Goal: Information Seeking & Learning: Learn about a topic

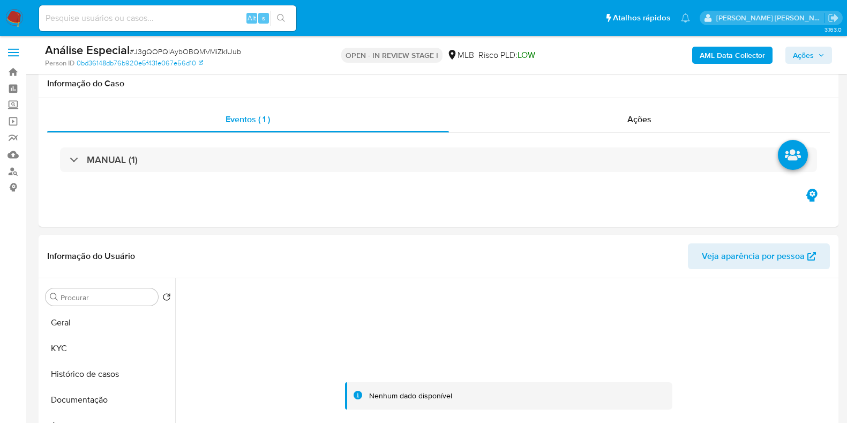
select select "10"
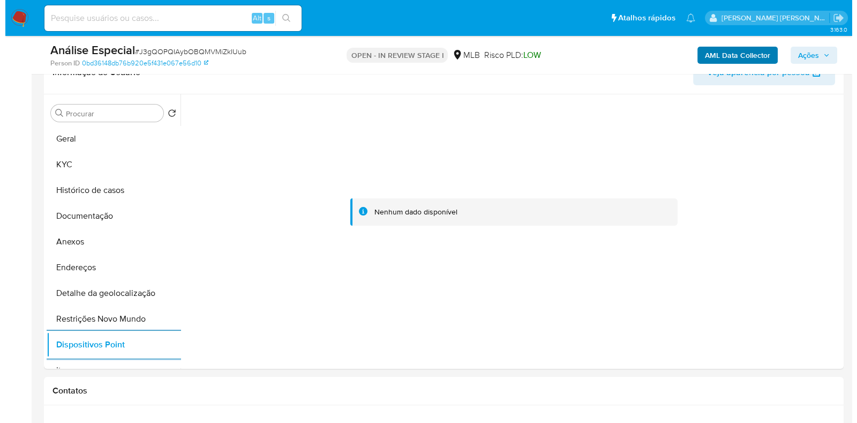
scroll to position [89, 0]
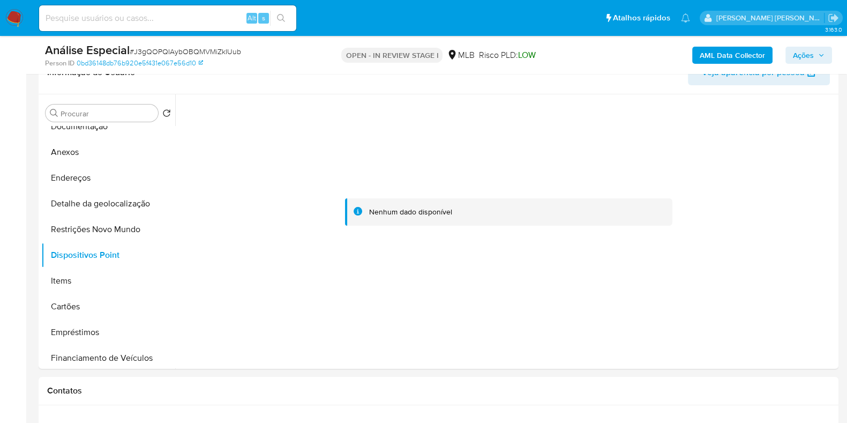
click at [713, 57] on b "AML Data Collector" at bounding box center [731, 55] width 65 height 17
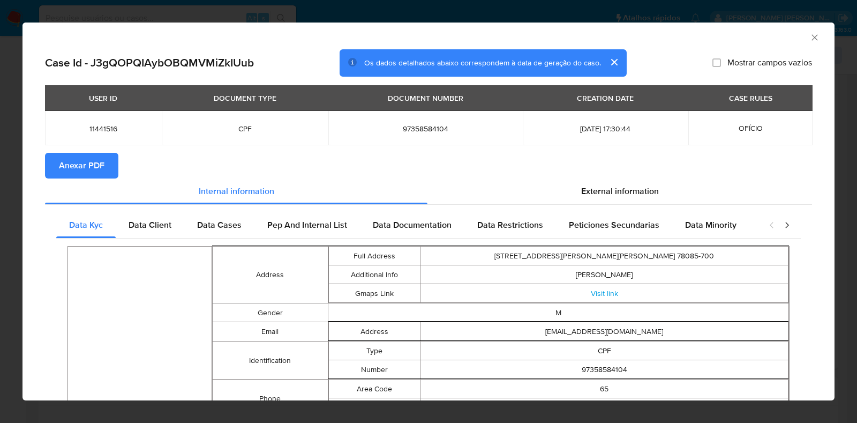
click at [101, 161] on span "Anexar PDF" at bounding box center [82, 166] width 46 height 24
click at [810, 37] on div "AML Data Collector" at bounding box center [428, 35] width 812 height 27
click at [809, 34] on icon "Fechar a janela" at bounding box center [814, 37] width 11 height 11
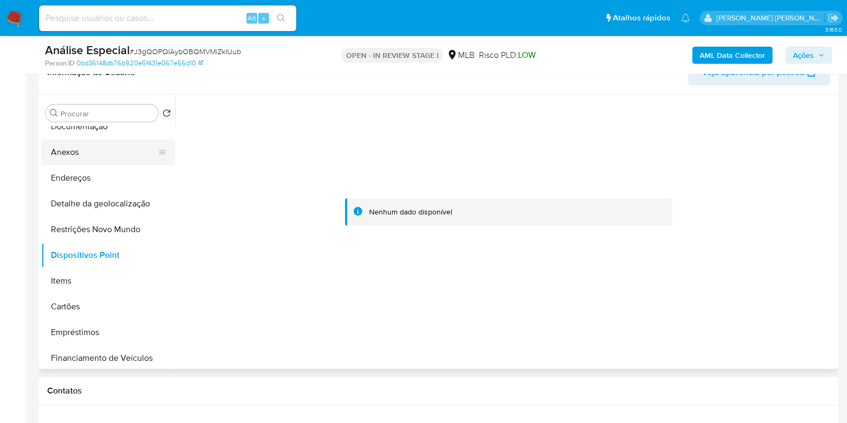
click at [83, 155] on button "Anexos" at bounding box center [103, 152] width 125 height 26
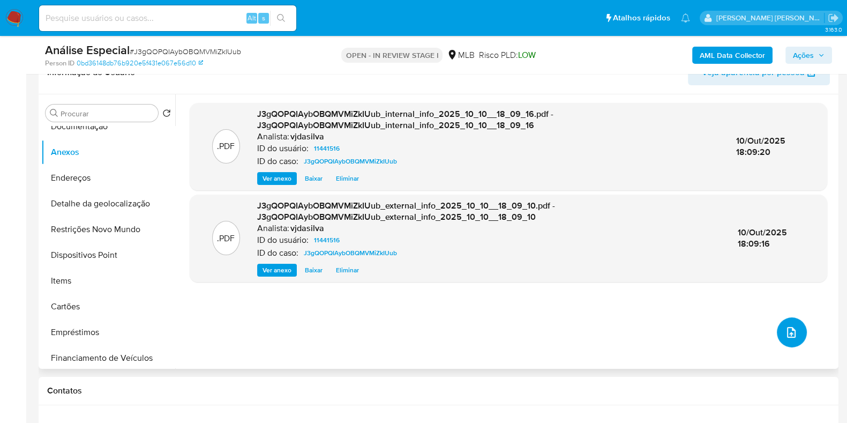
click at [787, 327] on icon "upload-file" at bounding box center [791, 332] width 9 height 11
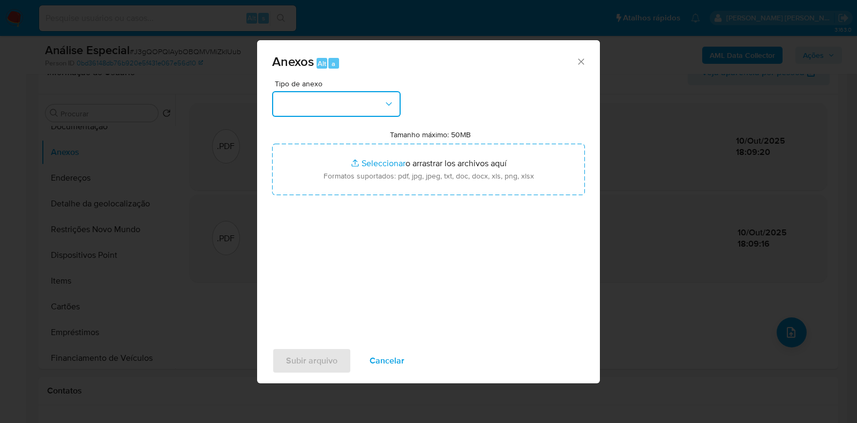
click at [391, 103] on icon "button" at bounding box center [388, 104] width 11 height 11
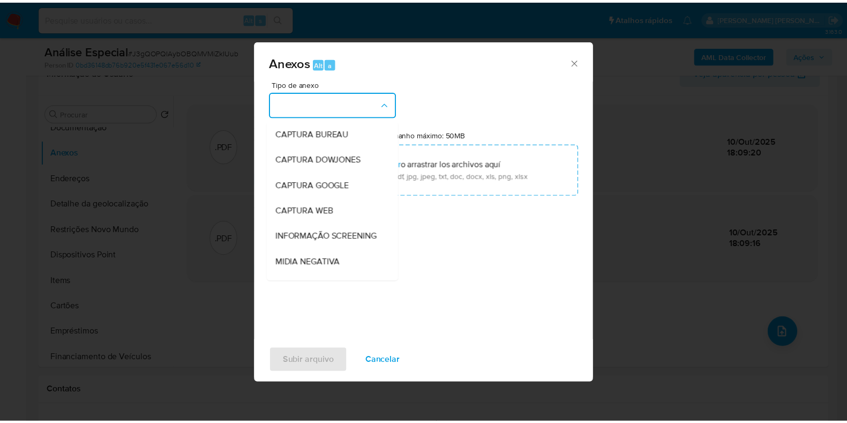
scroll to position [165, 0]
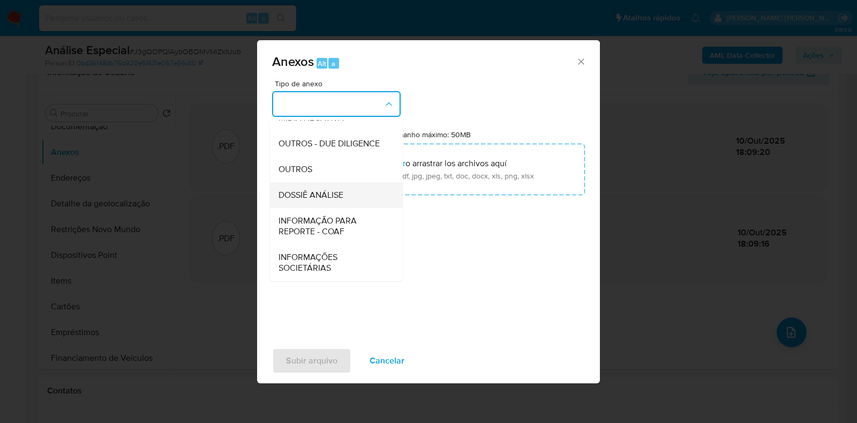
click at [347, 192] on div "DOSSIÊ ANÁLISE" at bounding box center [332, 195] width 109 height 26
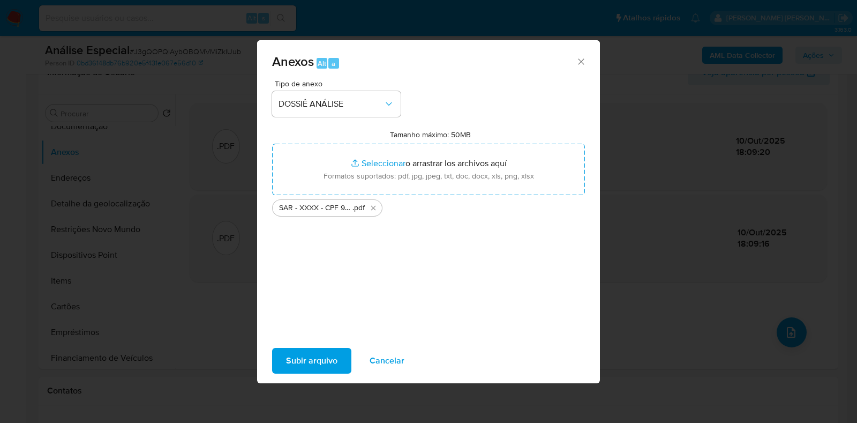
click at [335, 357] on span "Subir arquivo" at bounding box center [311, 361] width 51 height 24
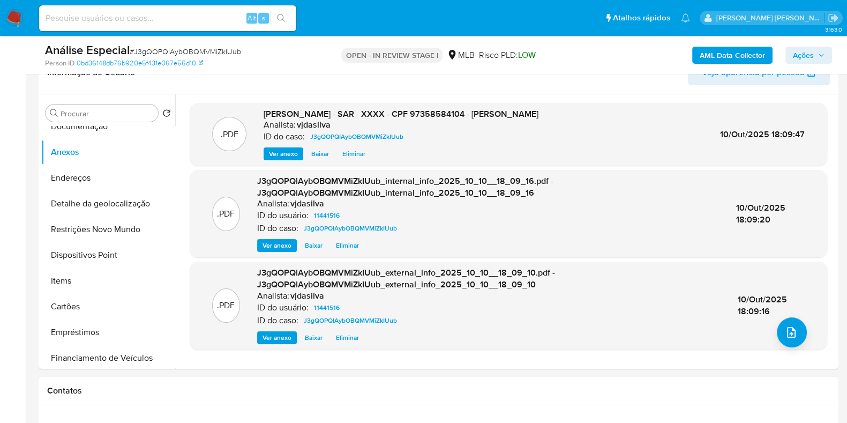
click at [803, 55] on span "Ações" at bounding box center [803, 55] width 21 height 17
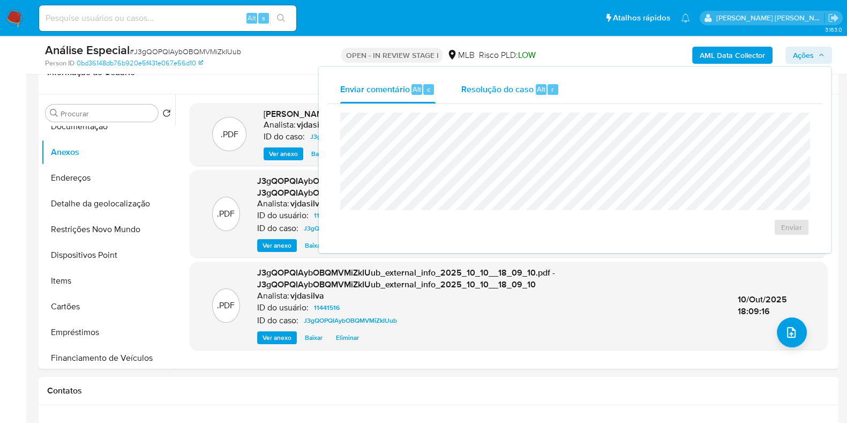
click at [527, 89] on span "Resolução do caso" at bounding box center [497, 88] width 72 height 12
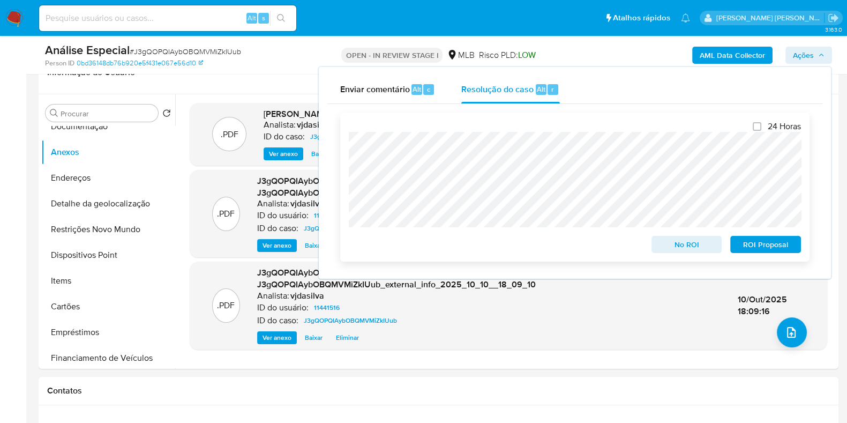
click at [766, 243] on span "ROI Proposal" at bounding box center [765, 244] width 56 height 15
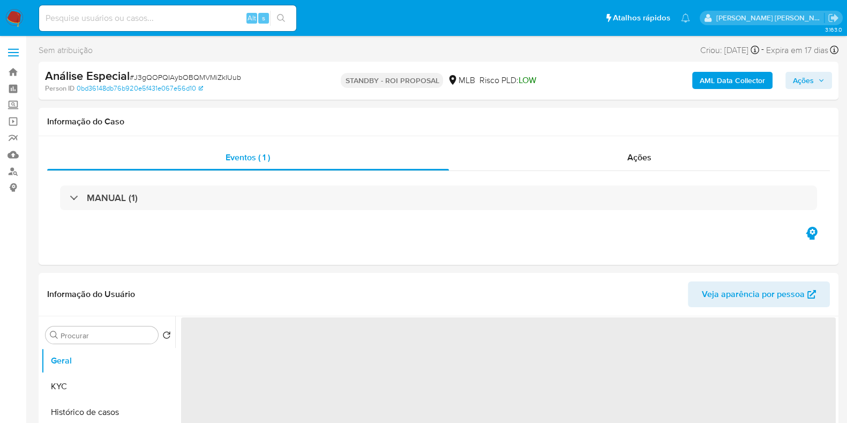
select select "10"
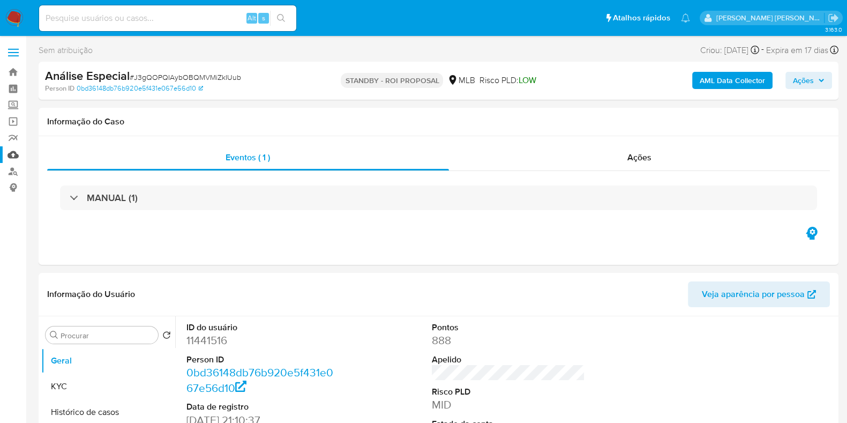
click at [15, 154] on link "Mulan" at bounding box center [63, 154] width 127 height 17
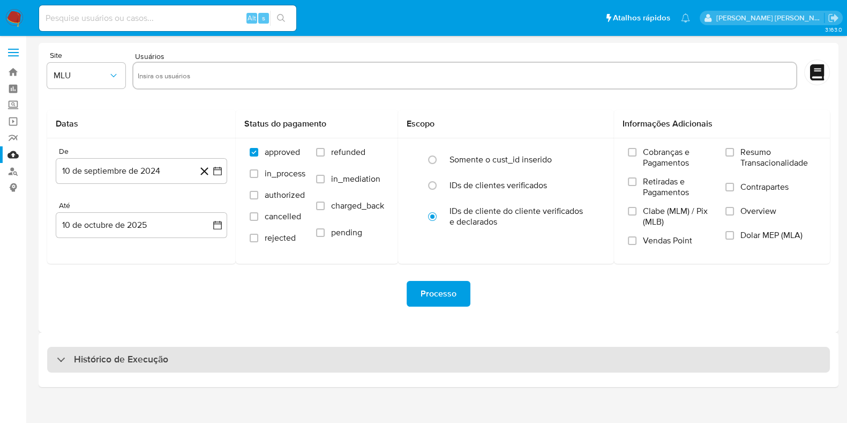
click at [343, 355] on div "Histórico de Execução" at bounding box center [438, 360] width 782 height 26
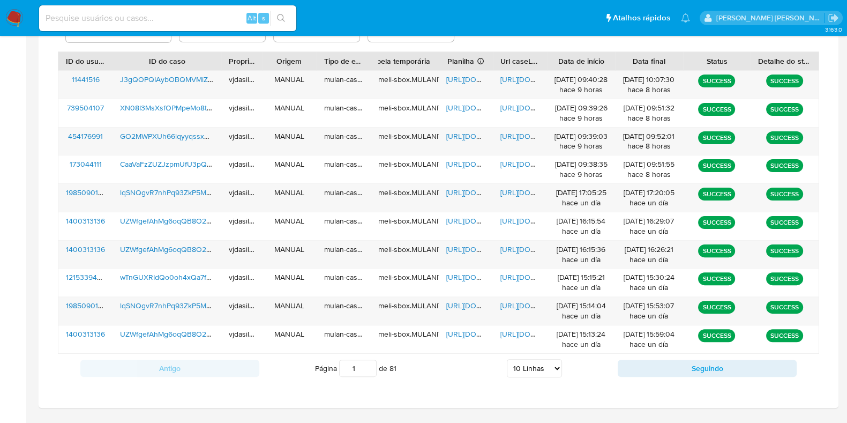
scroll to position [388, 0]
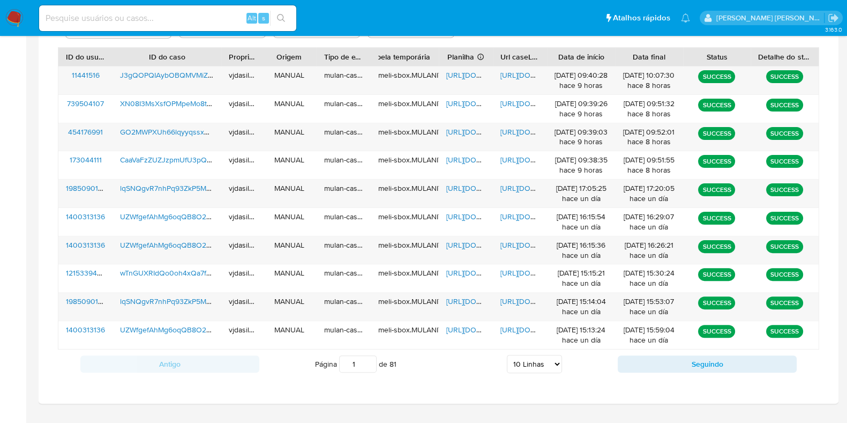
click at [544, 365] on select "5 Linhas 10 Linhas 20 Linhas 25 Linhas 50 Linhas 100 Linhas" at bounding box center [534, 364] width 55 height 18
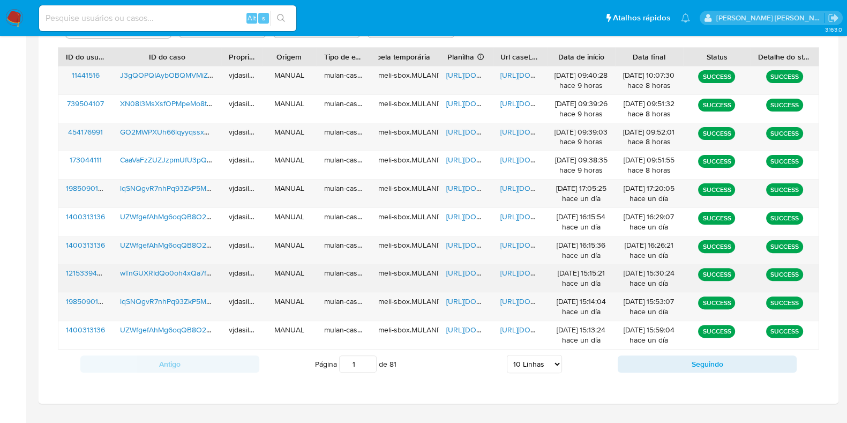
select select "100"
click at [507, 355] on select "5 Linhas 10 Linhas 20 Linhas 25 Linhas 50 Linhas 100 Linhas" at bounding box center [534, 364] width 55 height 18
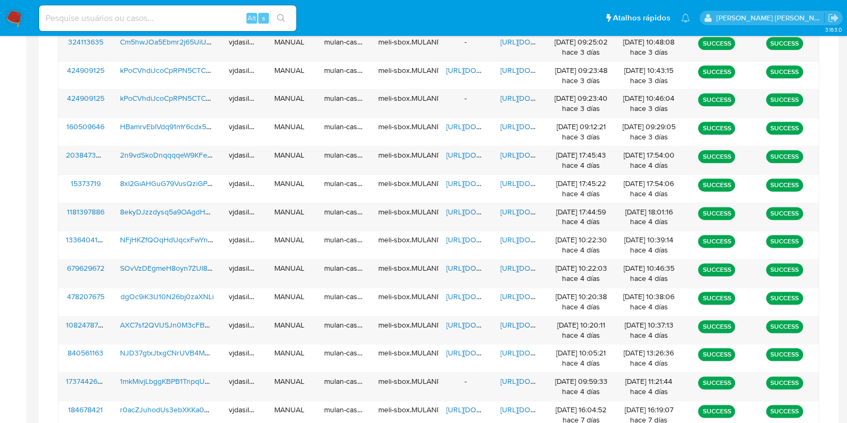
scroll to position [1692, 0]
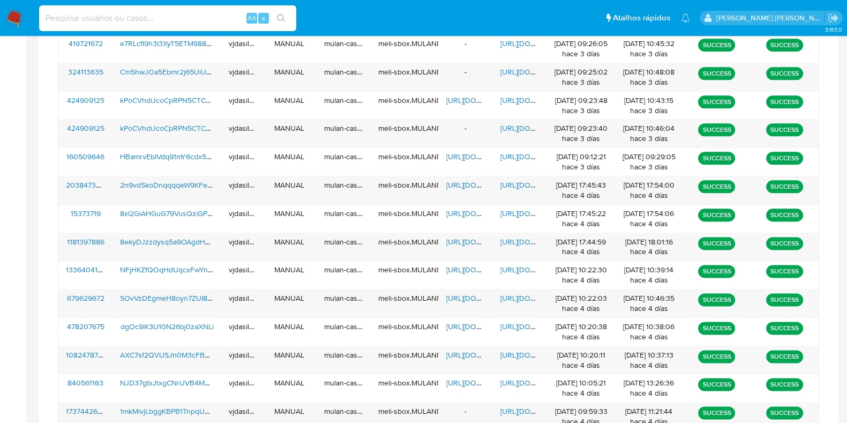
click at [190, 20] on input at bounding box center [167, 18] width 257 height 14
paste input "FBqoum1wYdlv4kEEUDEwCv2Y"
type input "FBqoum1wYdlv4kEEUDEwCv2Y"
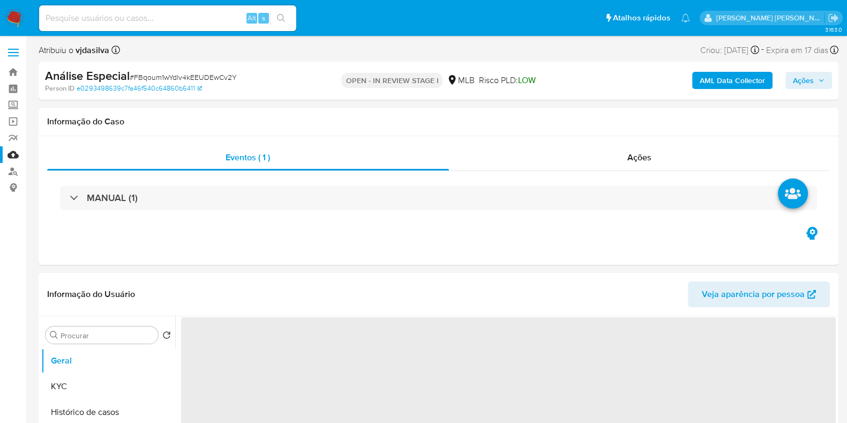
select select "10"
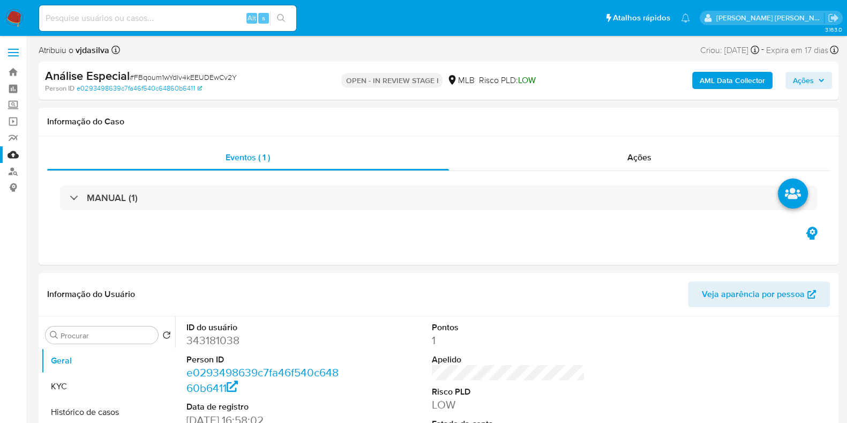
scroll to position [7, 0]
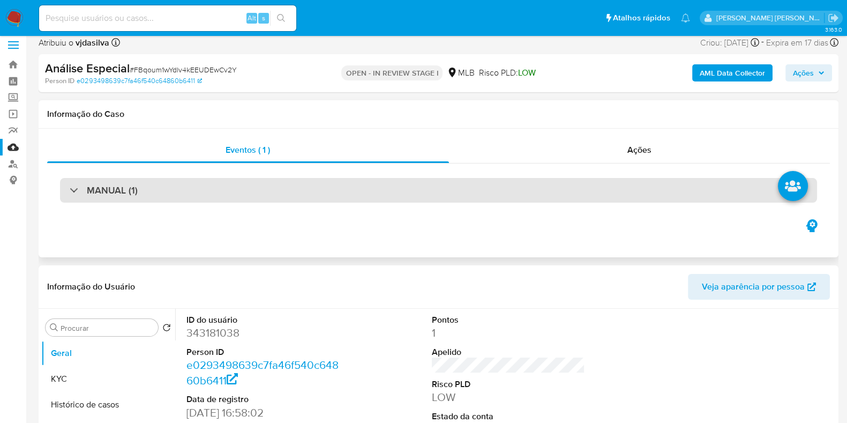
click at [640, 186] on div "MANUAL (1)" at bounding box center [438, 190] width 757 height 25
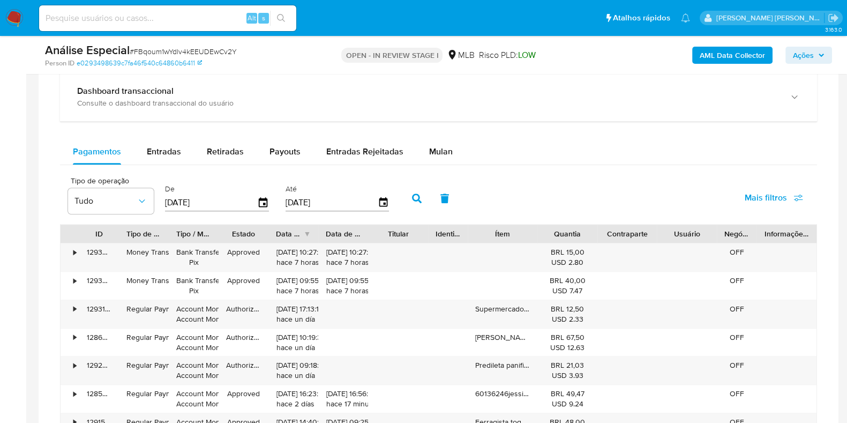
scroll to position [904, 0]
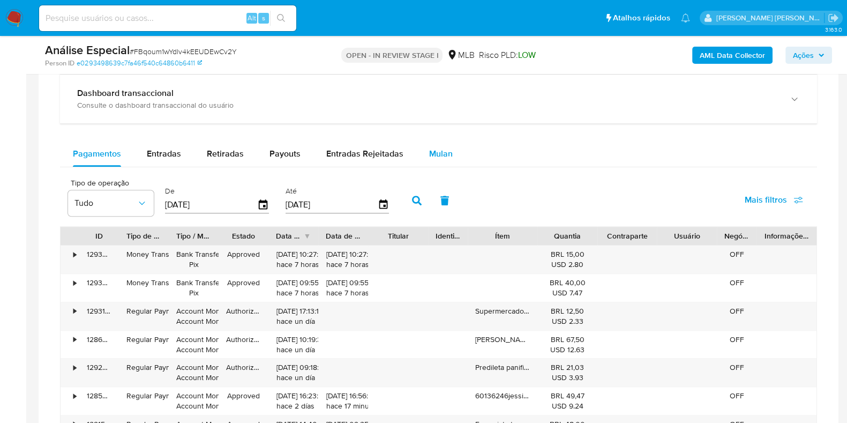
click at [429, 149] on span "Mulan" at bounding box center [441, 153] width 24 height 12
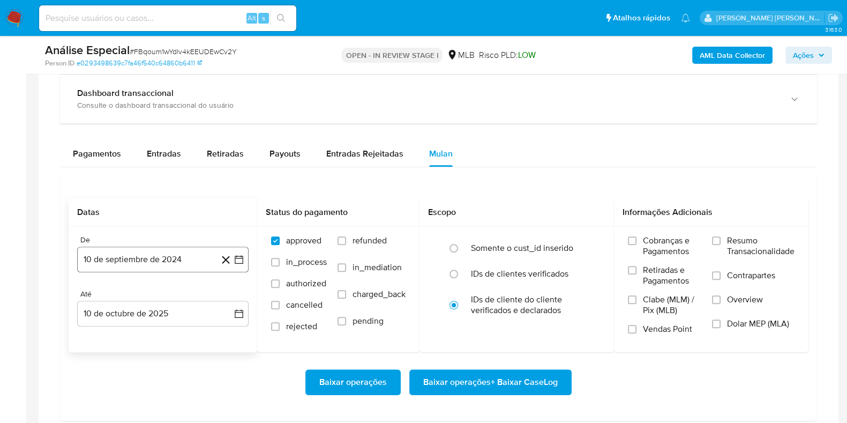
click at [168, 253] on button "10 de septiembre de 2024" at bounding box center [162, 259] width 171 height 26
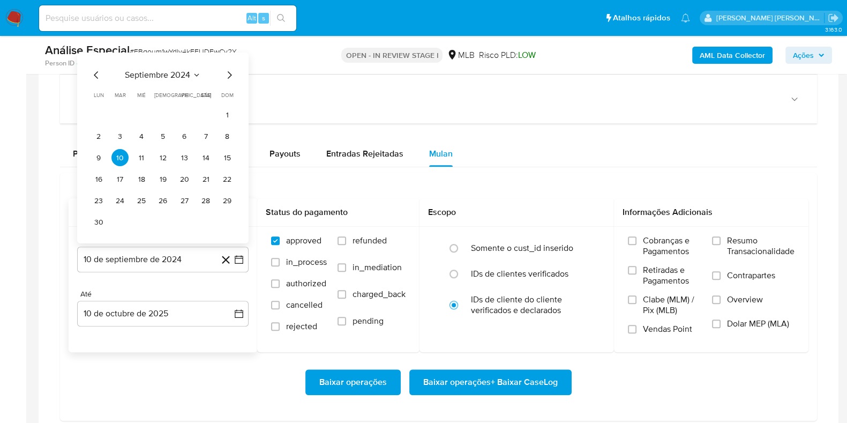
click at [164, 81] on div "septiembre 2024 septiembre 2024 lun lunes mar martes mié miércoles jue jueves v…" at bounding box center [163, 150] width 146 height 162
click at [184, 72] on span "septiembre 2024" at bounding box center [157, 75] width 65 height 11
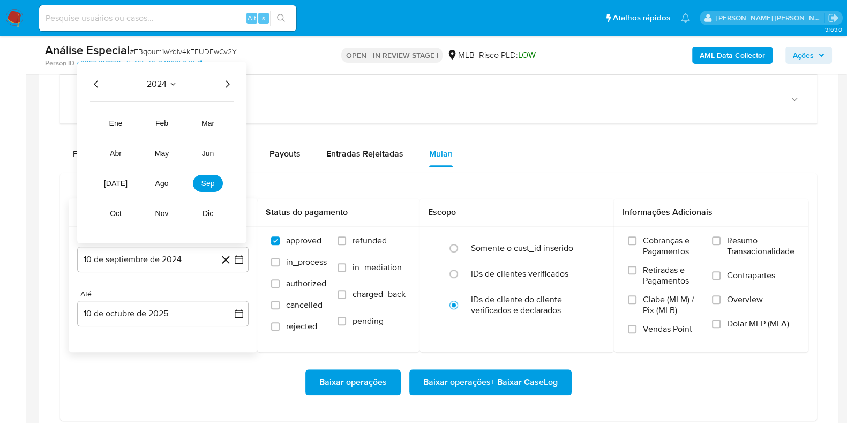
click at [229, 79] on icon "Año siguiente" at bounding box center [227, 84] width 13 height 13
click at [116, 149] on span "abr" at bounding box center [116, 153] width 12 height 9
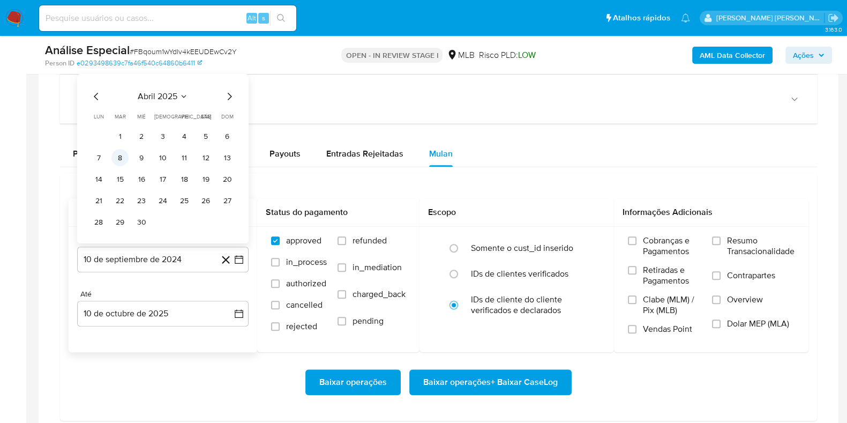
click at [119, 154] on button "8" at bounding box center [119, 157] width 17 height 17
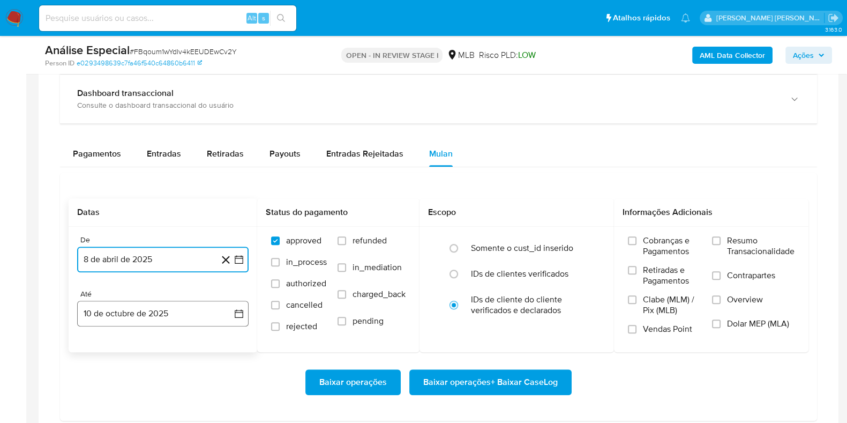
click at [162, 311] on button "10 de octubre de 2025" at bounding box center [162, 313] width 171 height 26
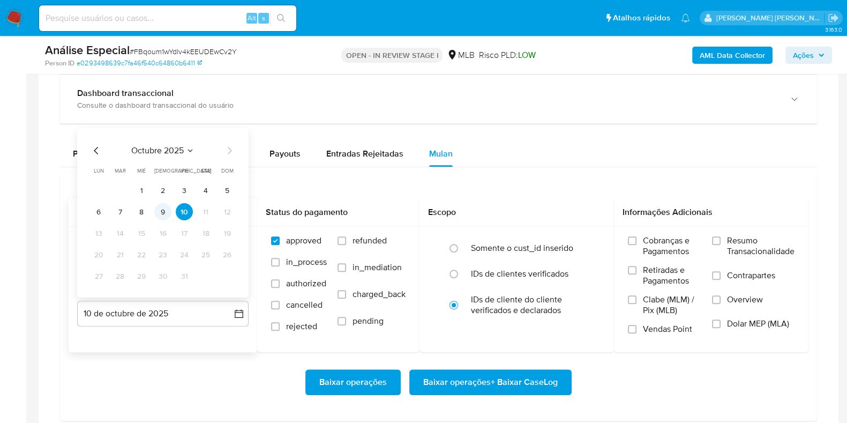
click at [165, 208] on button "9" at bounding box center [162, 211] width 17 height 17
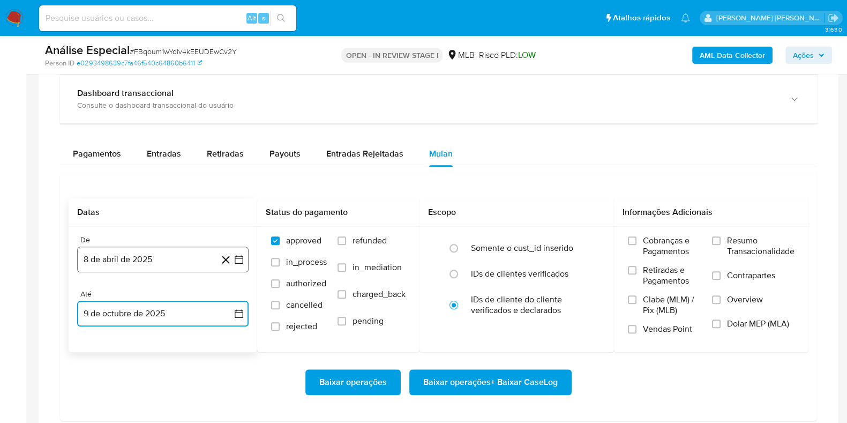
click at [147, 253] on button "8 de abril de 2025" at bounding box center [162, 259] width 171 height 26
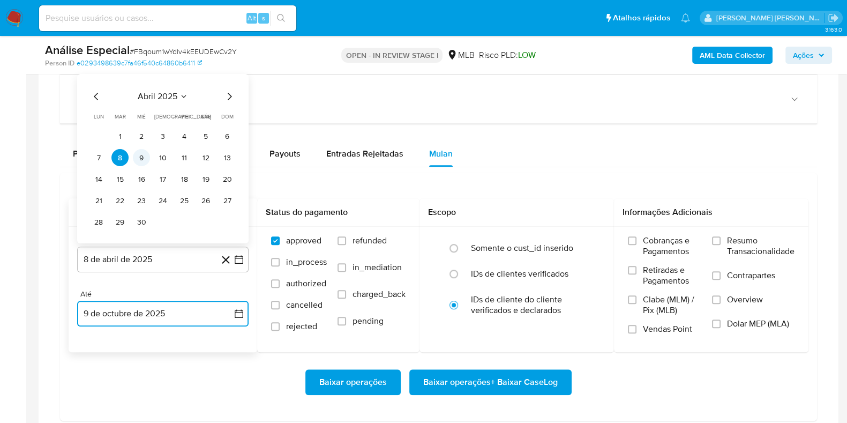
click at [143, 157] on button "9" at bounding box center [141, 157] width 17 height 17
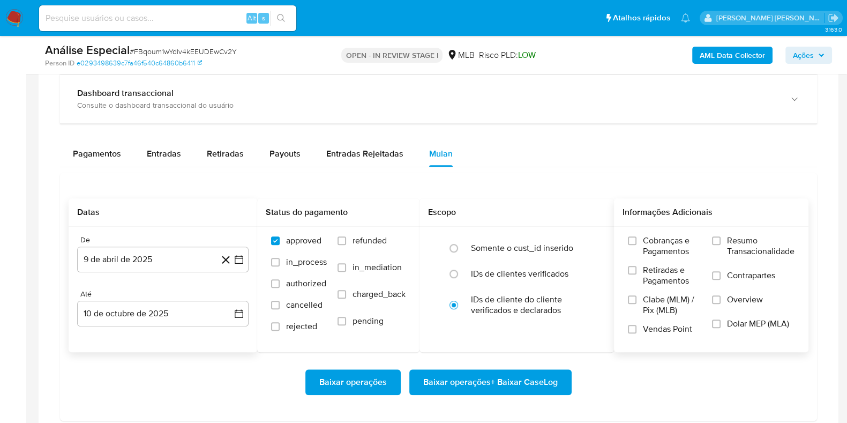
click at [751, 237] on span "Resumo Transacionalidade" at bounding box center [760, 245] width 67 height 21
click at [720, 237] on input "Resumo Transacionalidade" at bounding box center [716, 240] width 9 height 9
click at [738, 265] on label "Resumo Transacionalidade" at bounding box center [753, 252] width 82 height 35
click at [720, 245] on input "Resumo Transacionalidade" at bounding box center [716, 240] width 9 height 9
click at [734, 270] on span "Contrapartes" at bounding box center [751, 275] width 48 height 11
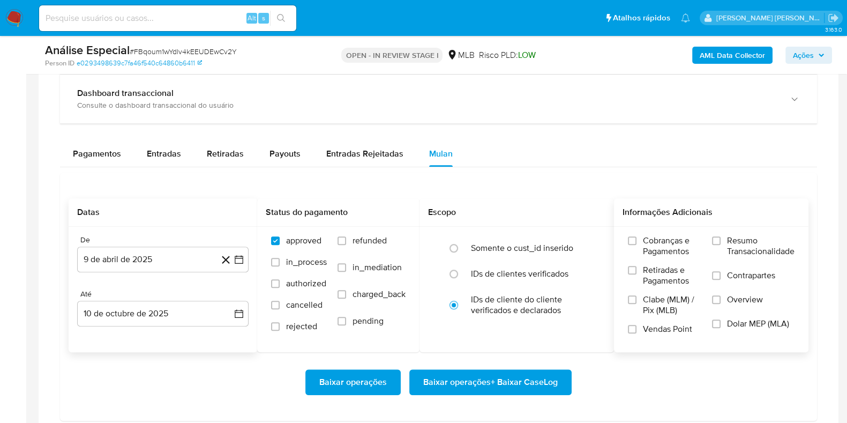
click at [720, 271] on input "Contrapartes" at bounding box center [716, 275] width 9 height 9
click at [728, 237] on span "Resumo Transacionalidade" at bounding box center [760, 245] width 67 height 21
click at [720, 237] on input "Resumo Transacionalidade" at bounding box center [716, 240] width 9 height 9
click at [513, 379] on span "Baixar operações + Baixar CaseLog" at bounding box center [490, 382] width 134 height 24
click at [179, 20] on input at bounding box center [167, 18] width 257 height 14
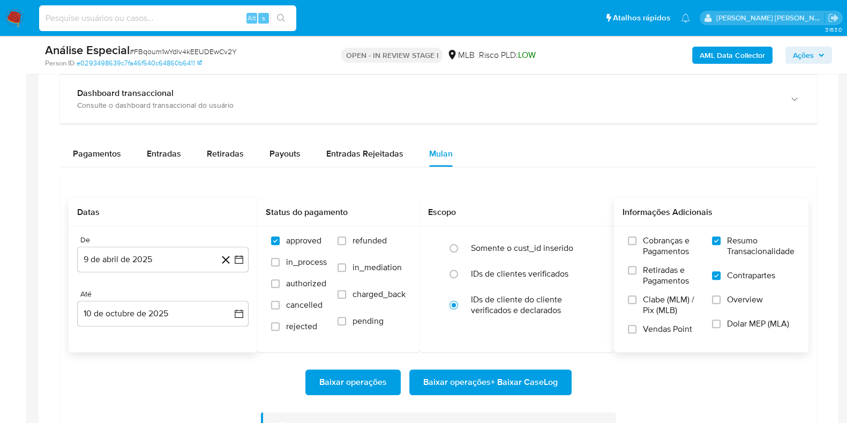
paste input "wbwGuz4u9611mPAZdrIXMDKd"
type input "wbwGuz4u9611mPAZdrIXMDKd"
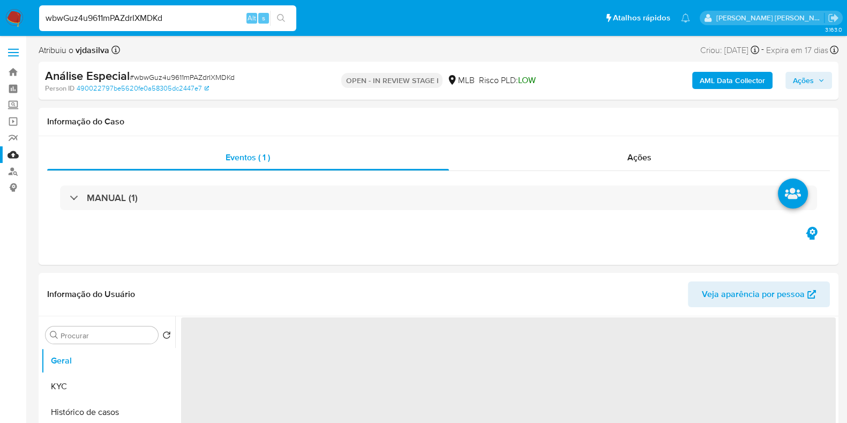
select select "10"
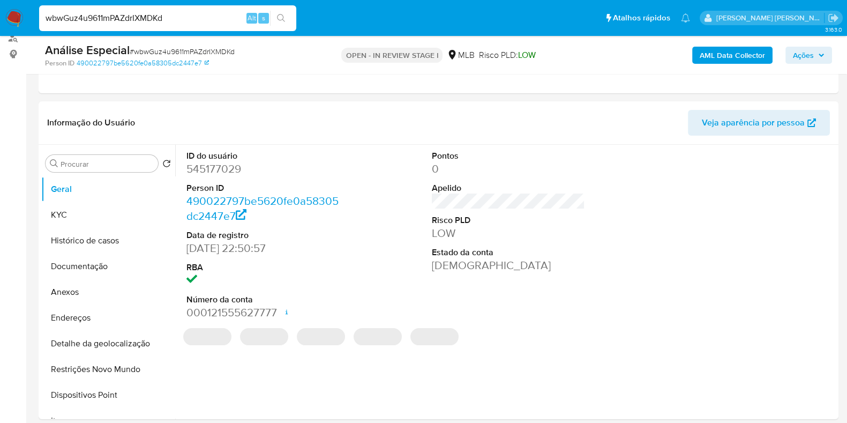
scroll to position [138, 0]
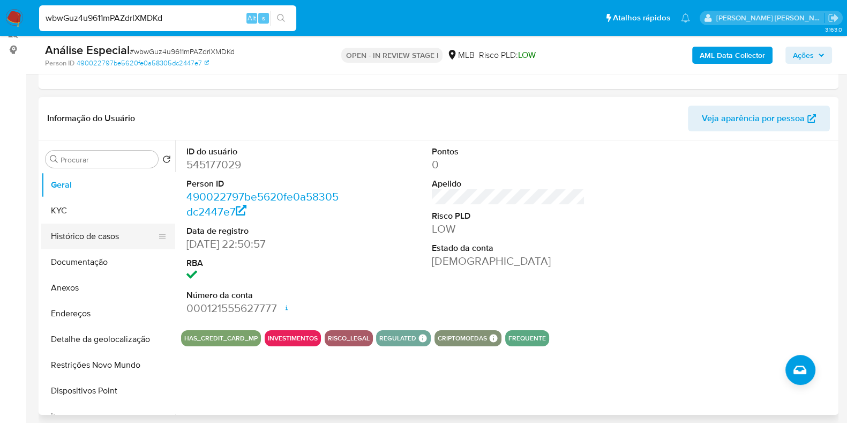
click at [120, 235] on button "Histórico de casos" at bounding box center [103, 236] width 125 height 26
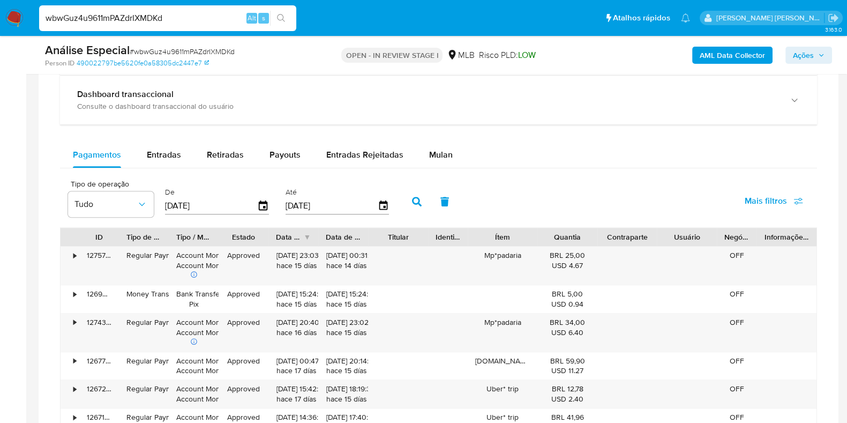
scroll to position [744, 0]
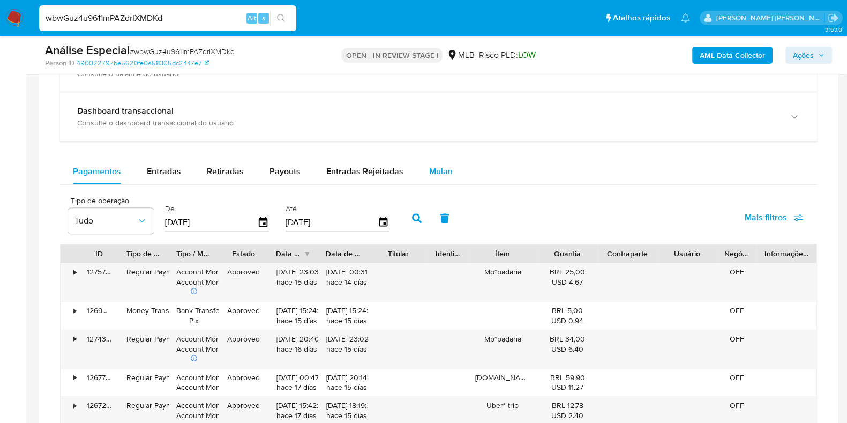
click at [455, 164] on button "Mulan" at bounding box center [440, 172] width 49 height 26
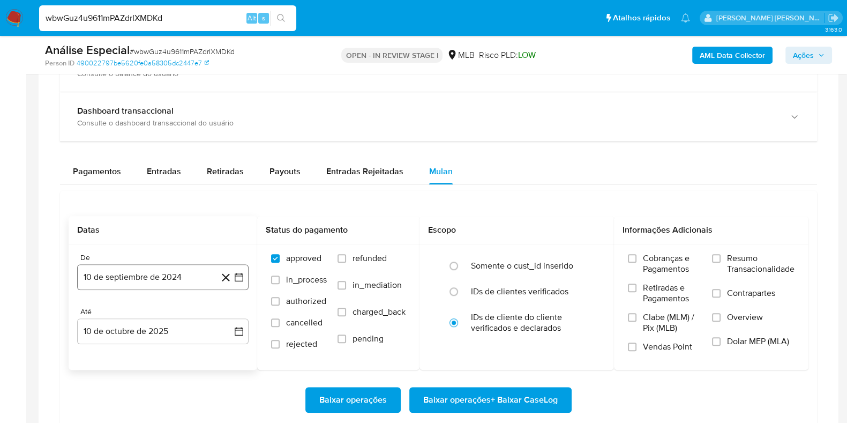
click at [123, 276] on button "10 de septiembre de 2024" at bounding box center [162, 277] width 171 height 26
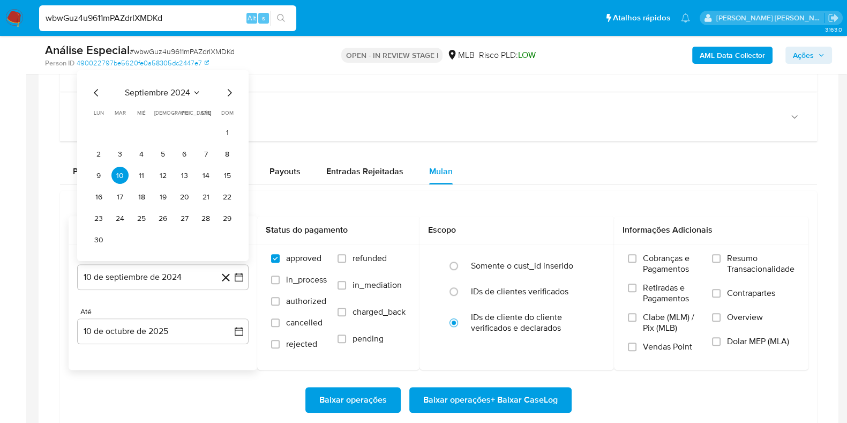
click at [169, 90] on span "septiembre 2024" at bounding box center [157, 92] width 65 height 11
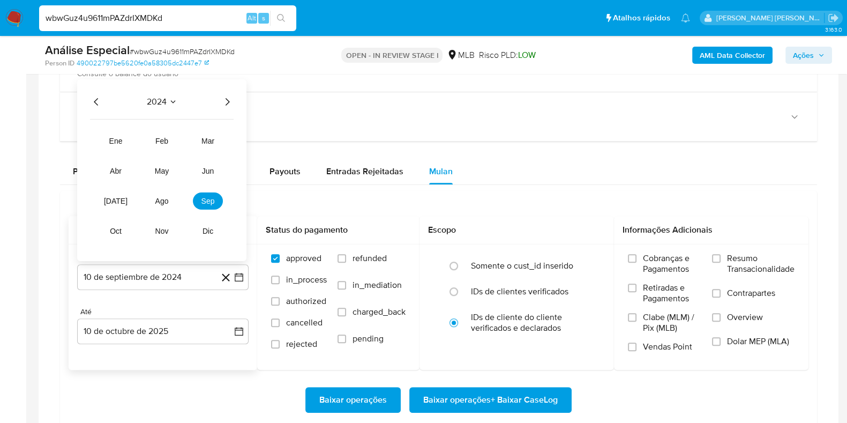
click at [227, 103] on icon "Año siguiente" at bounding box center [227, 101] width 13 height 13
click at [114, 164] on button "abr" at bounding box center [116, 170] width 30 height 17
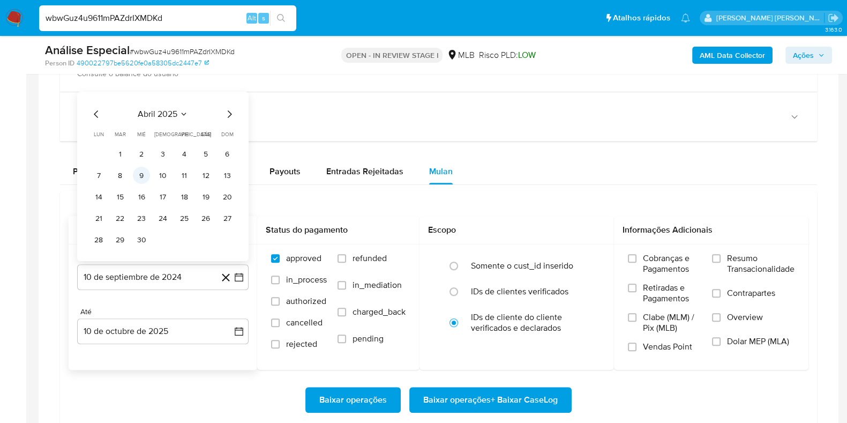
click at [142, 171] on button "9" at bounding box center [141, 175] width 17 height 17
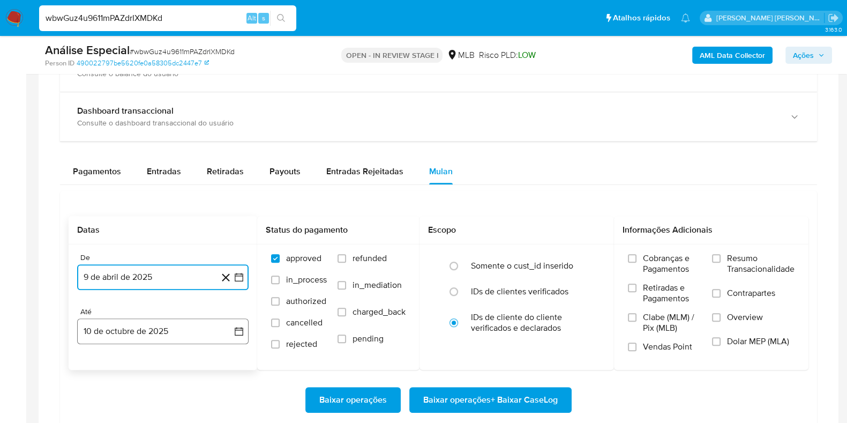
click at [176, 328] on button "10 de octubre de 2025" at bounding box center [162, 331] width 171 height 26
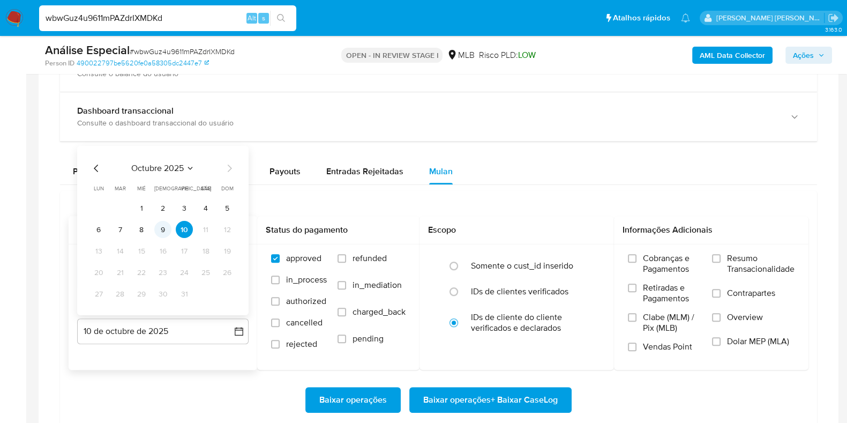
click at [164, 230] on button "9" at bounding box center [162, 229] width 17 height 17
click at [737, 255] on span "Resumo Transacionalidade" at bounding box center [760, 263] width 67 height 21
click at [720, 255] on input "Resumo Transacionalidade" at bounding box center [716, 258] width 9 height 9
click at [735, 291] on span "Contrapartes" at bounding box center [751, 293] width 48 height 11
click at [720, 291] on input "Contrapartes" at bounding box center [716, 293] width 9 height 9
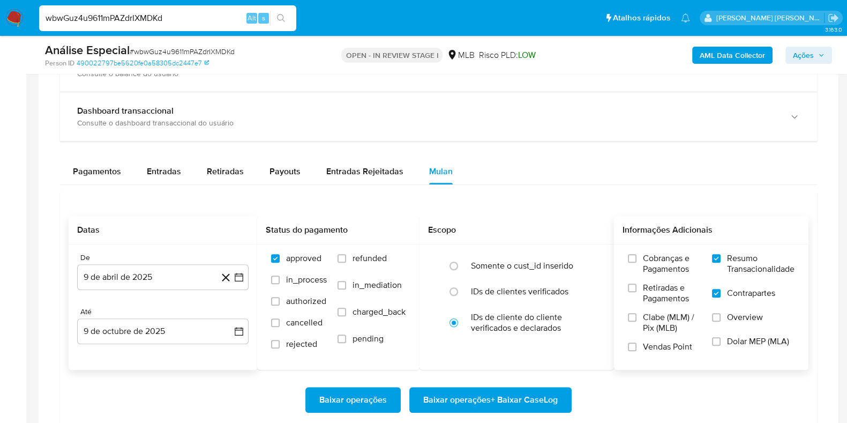
click at [501, 394] on span "Baixar operações + Baixar CaseLog" at bounding box center [490, 400] width 134 height 24
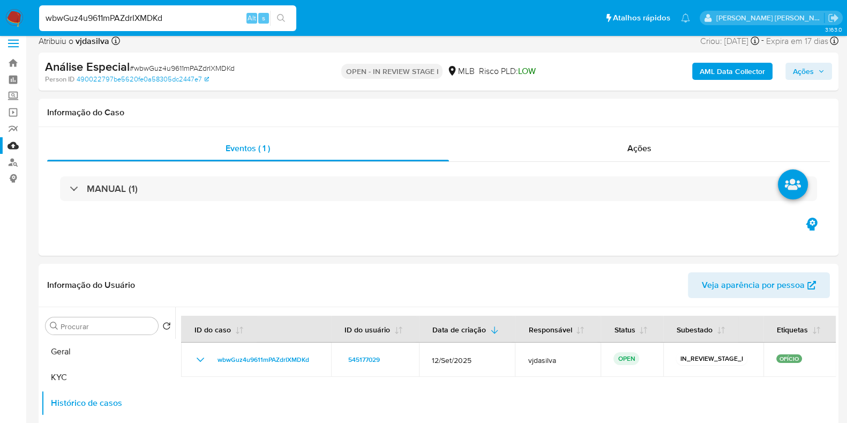
scroll to position [0, 0]
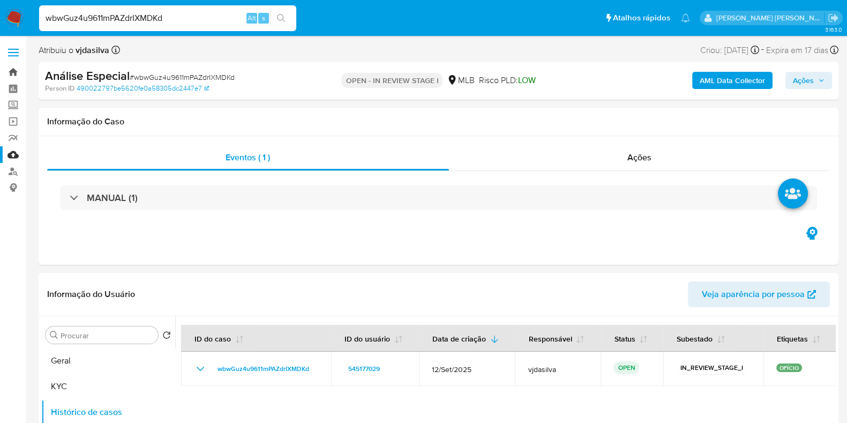
click at [14, 70] on link "Bandeja" at bounding box center [63, 72] width 127 height 17
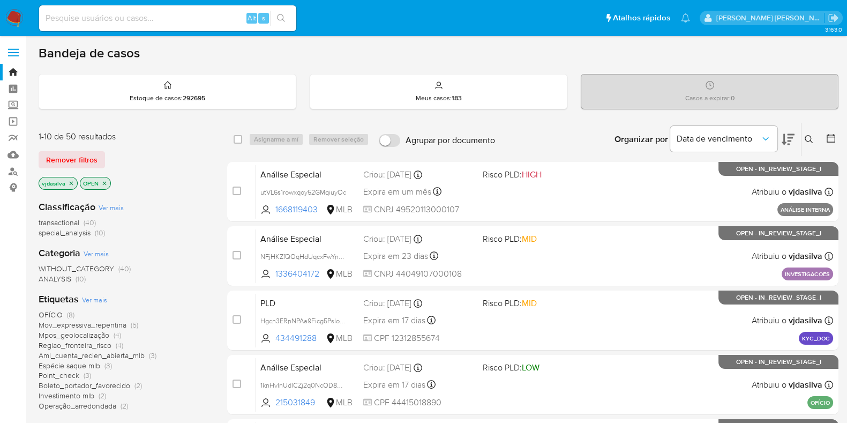
click at [95, 296] on span "Ver mais" at bounding box center [94, 300] width 25 height 10
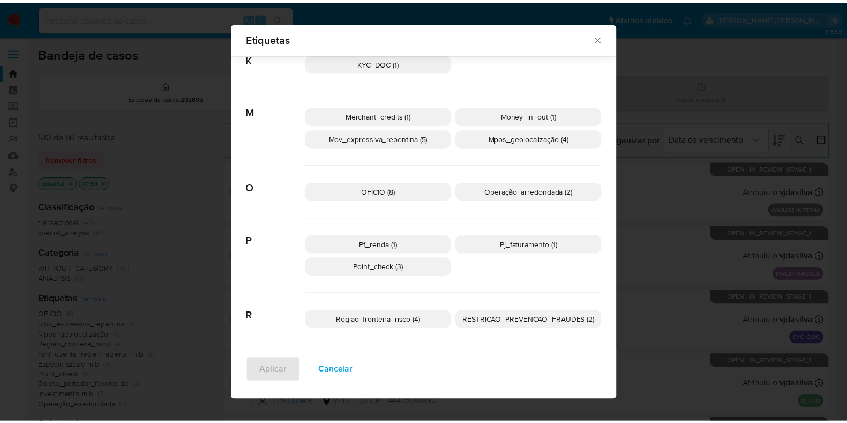
scroll to position [424, 0]
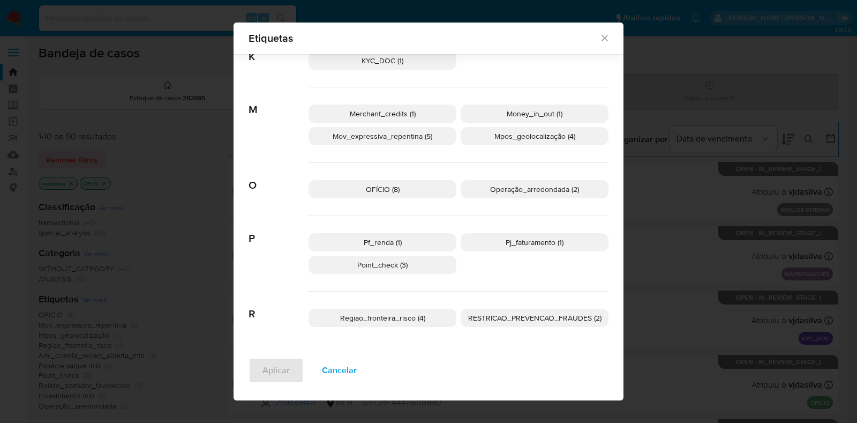
click at [381, 242] on span "Pf_renda (1)" at bounding box center [383, 242] width 38 height 11
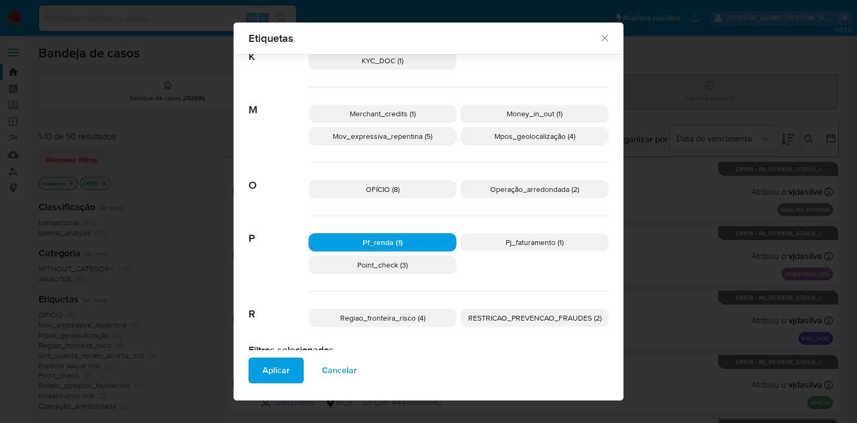
click at [285, 361] on button "Aplicar" at bounding box center [275, 370] width 55 height 26
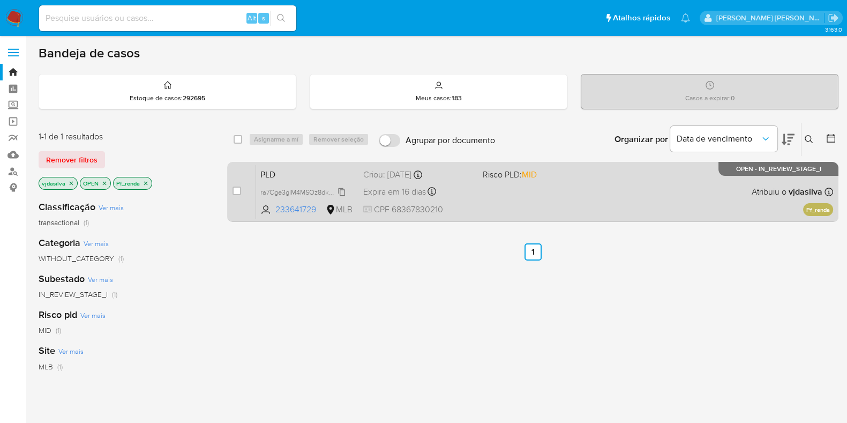
click at [341, 191] on span "ra7Cge3glM4MSOz8dkH8CSPj" at bounding box center [305, 191] width 91 height 12
click at [274, 180] on div "PLD ra7Cge3glM4MSOz8dkH8CSPj 233641729 MLB Risco PLD: MID Criou: 12/09/2025 Cri…" at bounding box center [544, 191] width 577 height 54
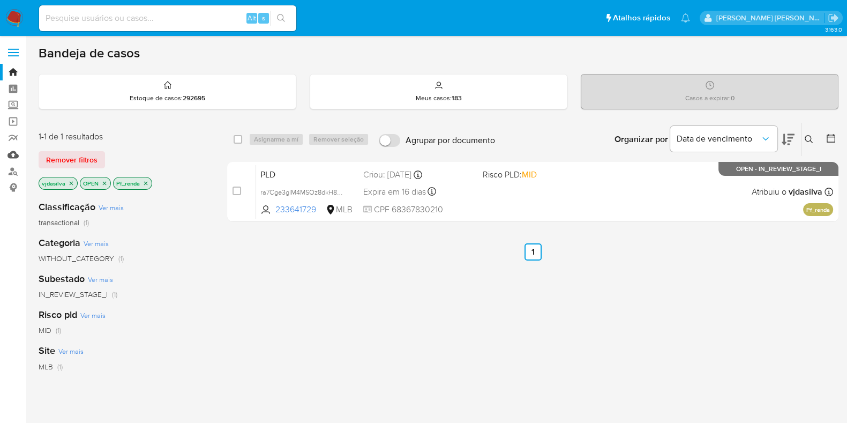
click at [13, 154] on link "Mulan" at bounding box center [63, 154] width 127 height 17
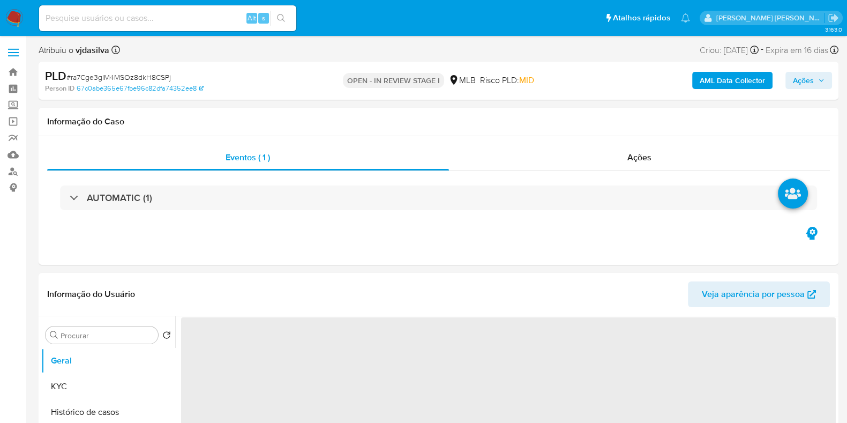
select select "10"
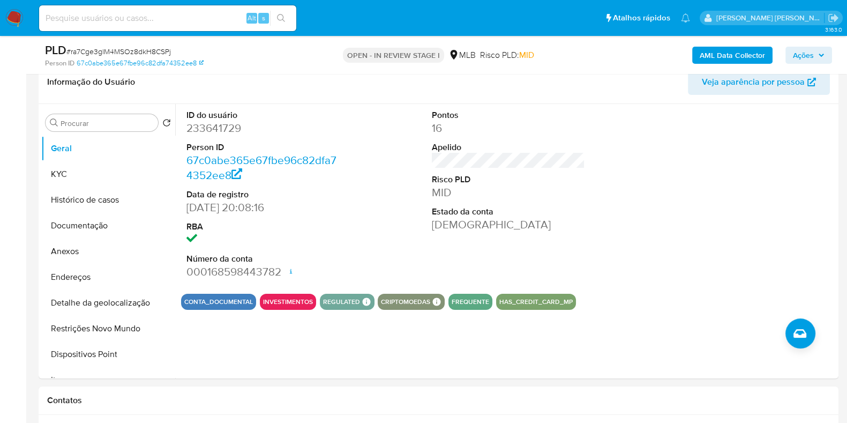
scroll to position [167, 0]
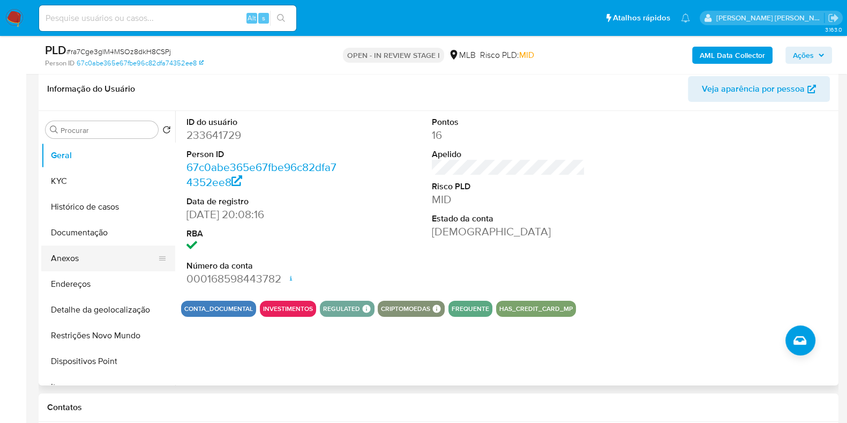
click at [136, 258] on button "Anexos" at bounding box center [103, 258] width 125 height 26
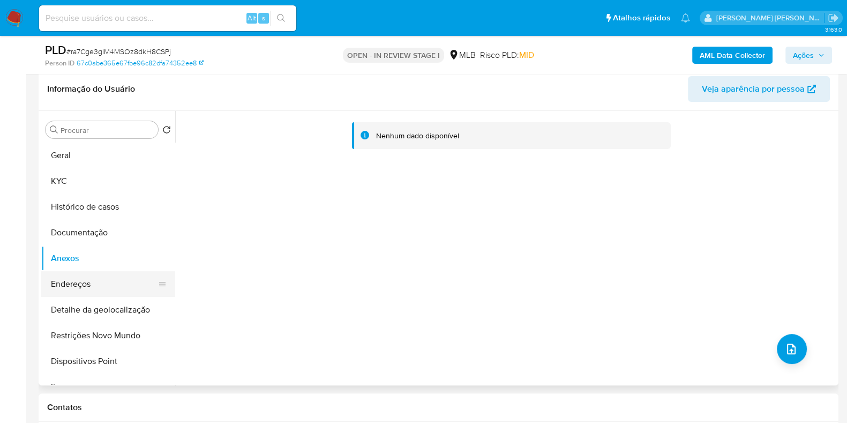
click at [123, 284] on button "Endereços" at bounding box center [103, 284] width 125 height 26
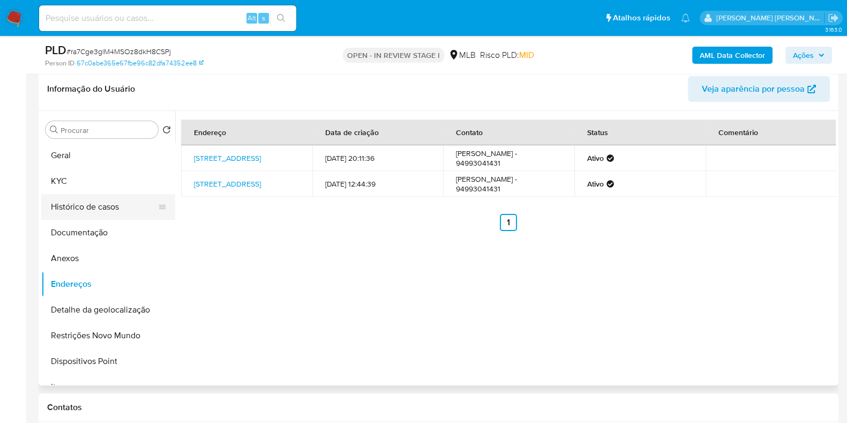
click at [101, 207] on button "Histórico de casos" at bounding box center [103, 207] width 125 height 26
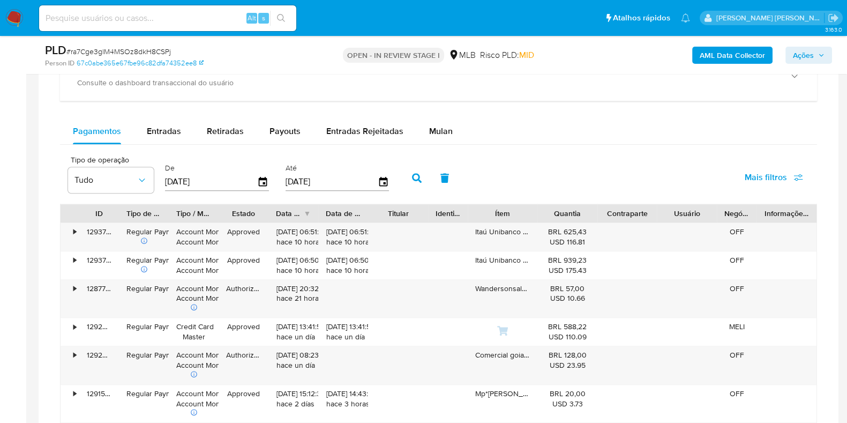
scroll to position [856, 0]
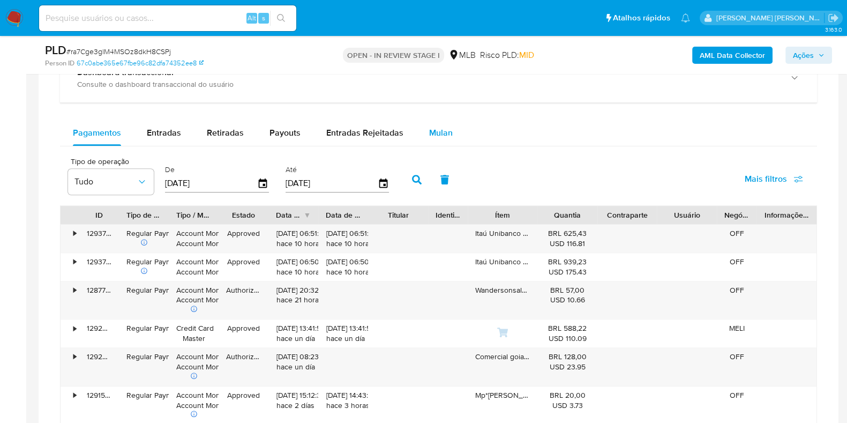
click at [435, 144] on div "Mulan" at bounding box center [441, 133] width 24 height 26
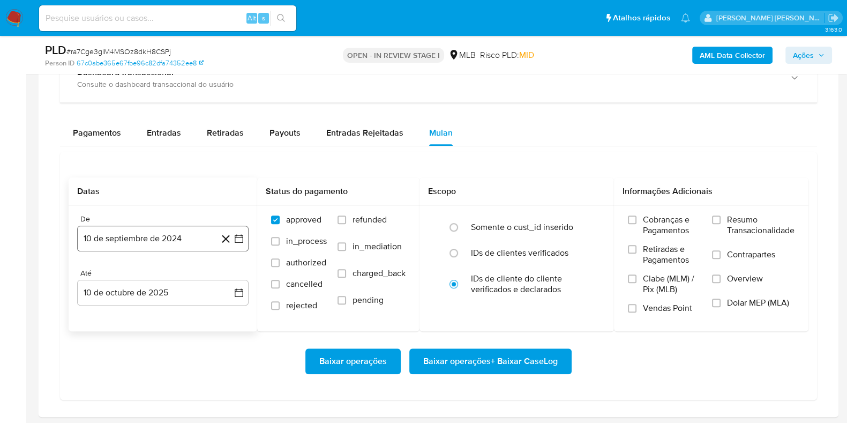
click at [214, 231] on button "10 de septiembre de 2024" at bounding box center [162, 238] width 171 height 26
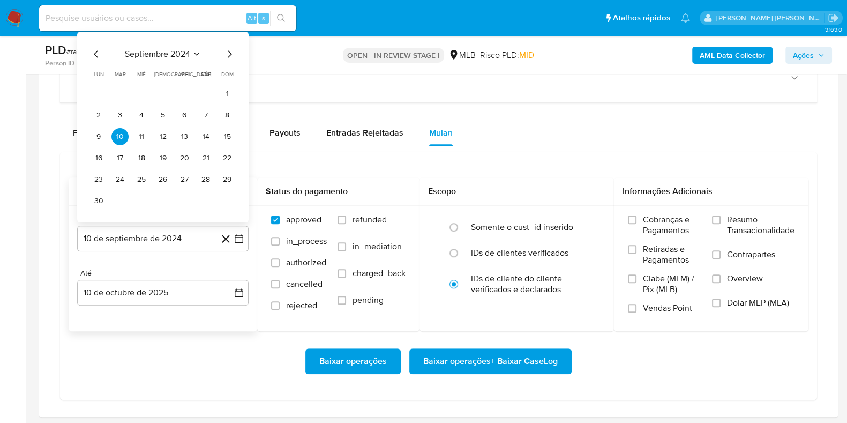
click at [182, 49] on span "septiembre 2024" at bounding box center [157, 54] width 65 height 11
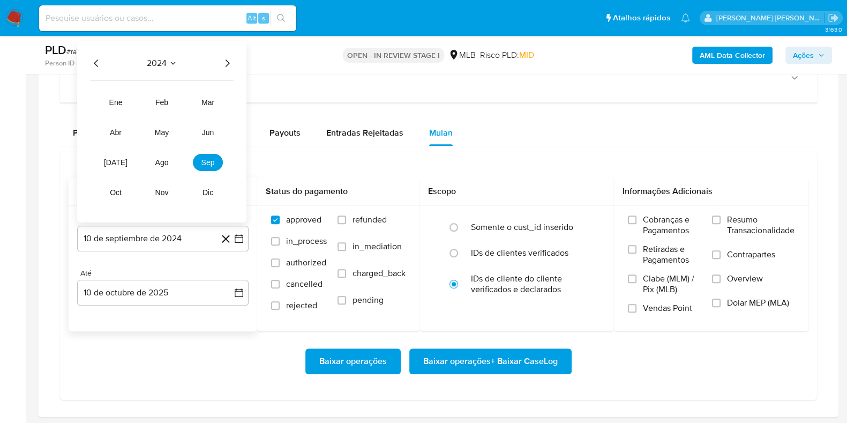
click at [233, 66] on icon "Año siguiente" at bounding box center [227, 63] width 13 height 13
click at [163, 159] on span "ago" at bounding box center [161, 162] width 13 height 9
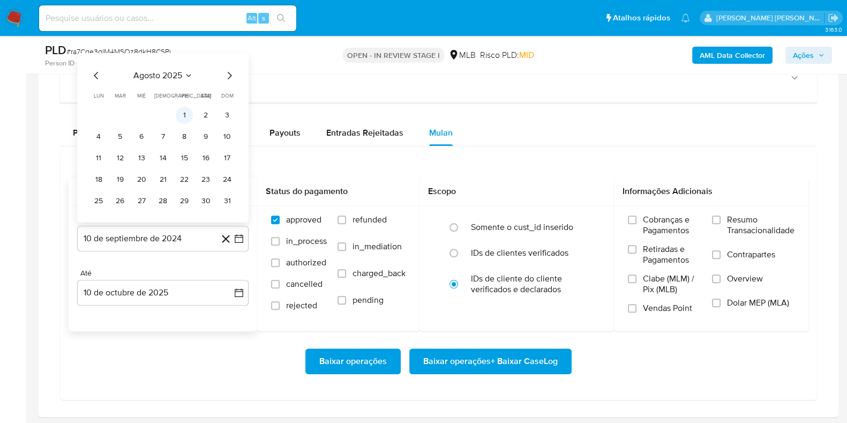
click at [185, 114] on button "1" at bounding box center [184, 115] width 17 height 17
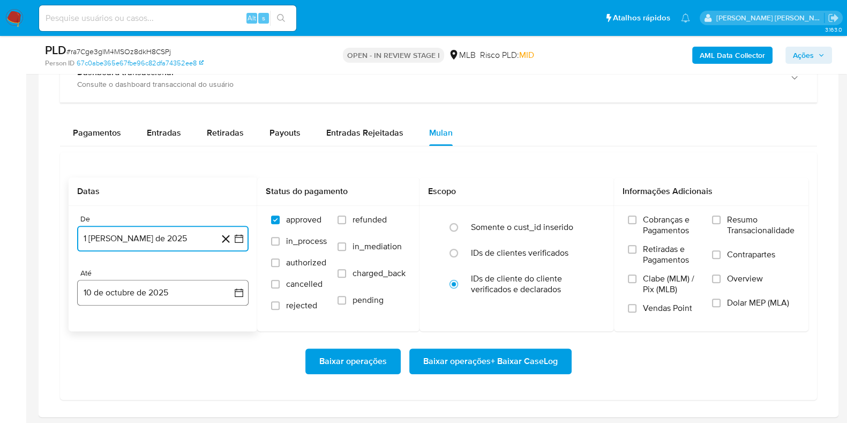
click at [134, 290] on button "10 de octubre de 2025" at bounding box center [162, 293] width 171 height 26
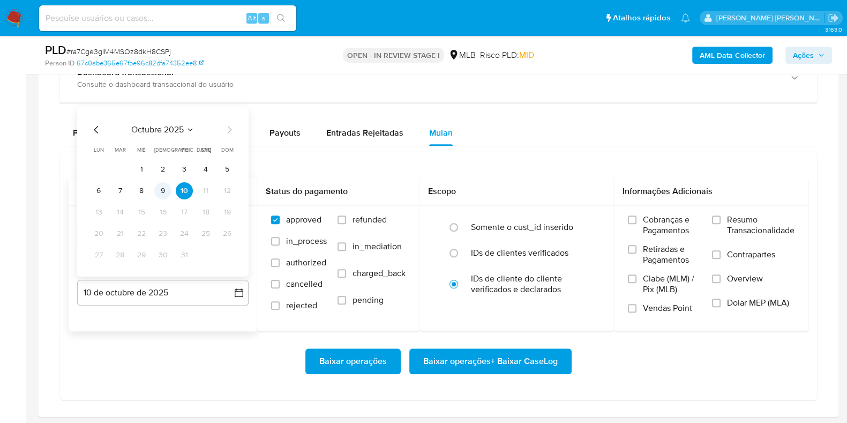
click at [168, 185] on button "9" at bounding box center [162, 190] width 17 height 17
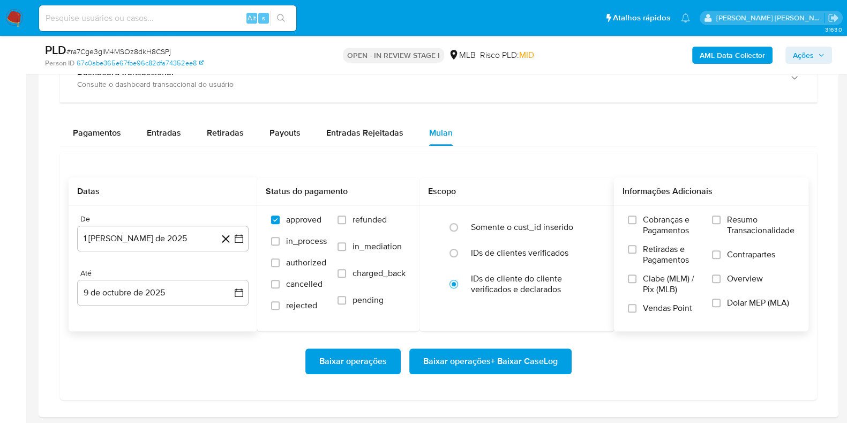
click at [793, 231] on div "Cobranças e Pagamentos Retiradas e Pagamentos Clabe (MLM) / Pix (MLB) Vendas Po…" at bounding box center [710, 267] width 177 height 107
click at [749, 221] on span "Resumo Transacionalidade" at bounding box center [760, 224] width 67 height 21
click at [720, 221] on input "Resumo Transacionalidade" at bounding box center [716, 219] width 9 height 9
click at [734, 257] on span "Contrapartes" at bounding box center [751, 254] width 48 height 11
click at [720, 257] on input "Contrapartes" at bounding box center [716, 254] width 9 height 9
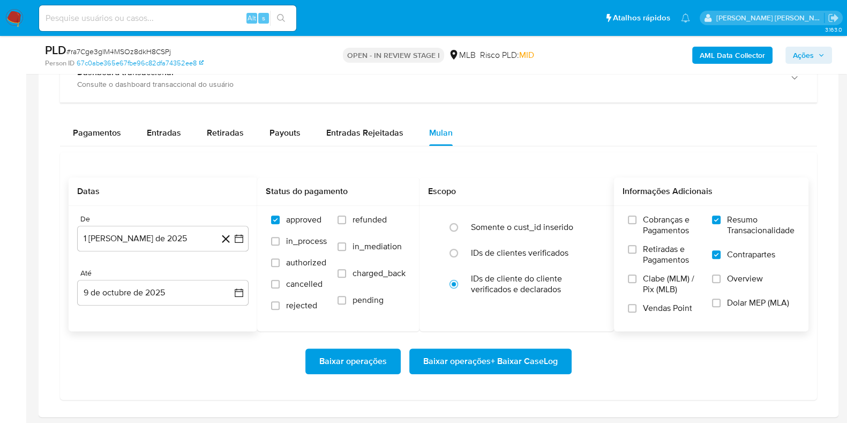
click at [481, 353] on span "Baixar operações + Baixar CaseLog" at bounding box center [490, 361] width 134 height 24
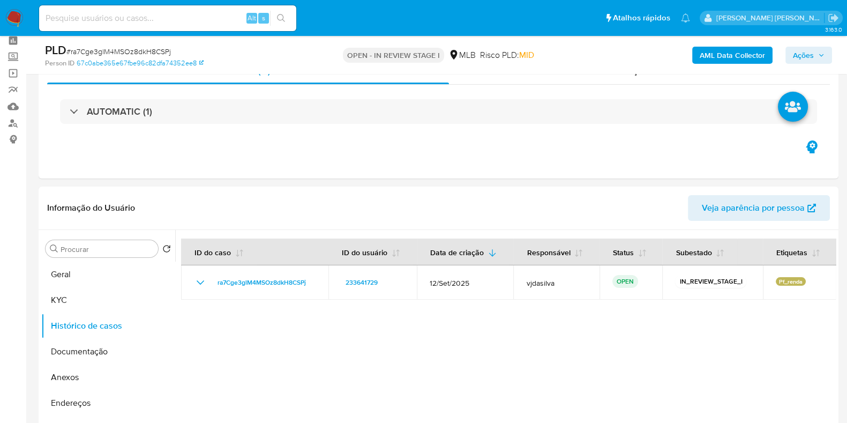
scroll to position [77, 0]
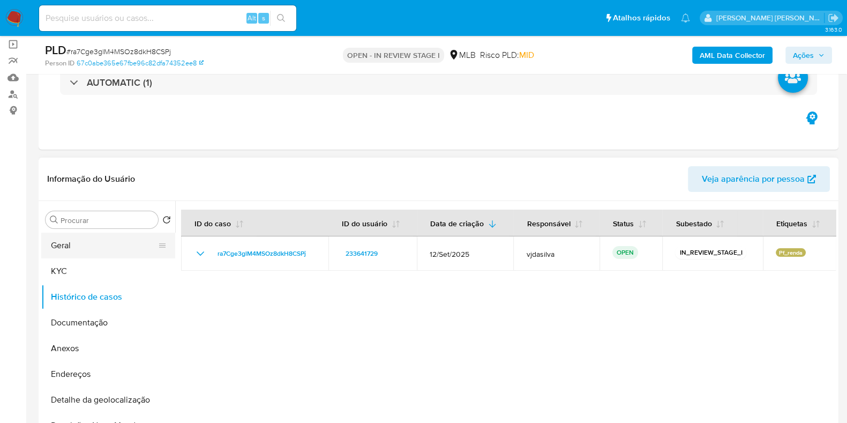
click at [108, 249] on button "Geral" at bounding box center [103, 245] width 125 height 26
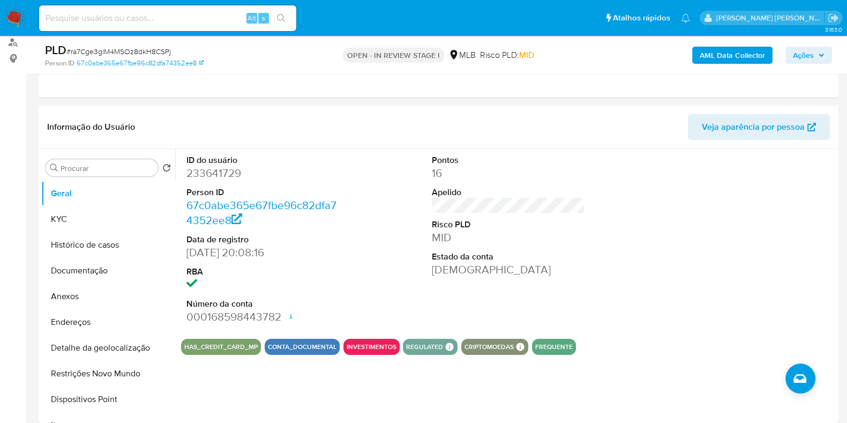
scroll to position [123, 0]
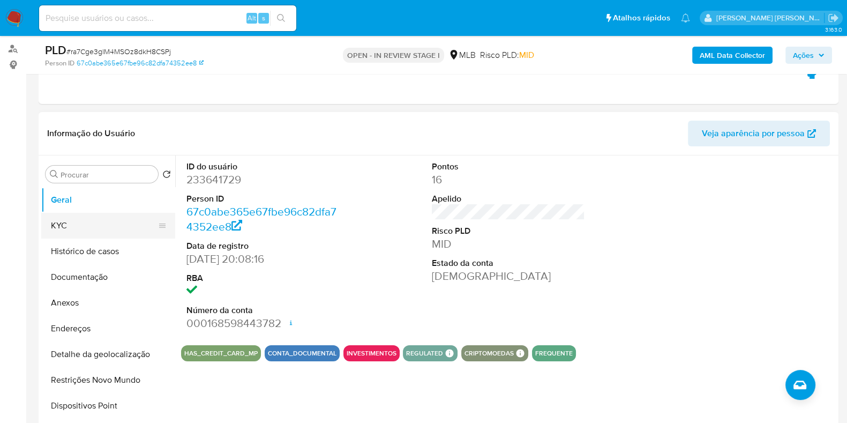
click at [85, 231] on button "KYC" at bounding box center [103, 226] width 125 height 26
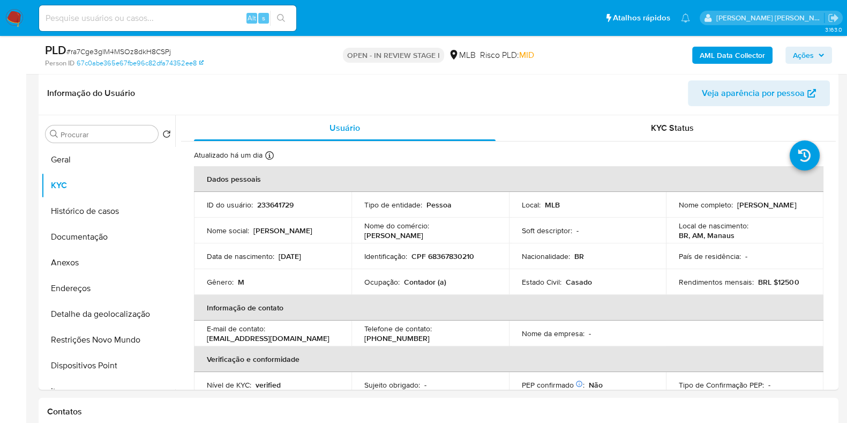
scroll to position [173, 0]
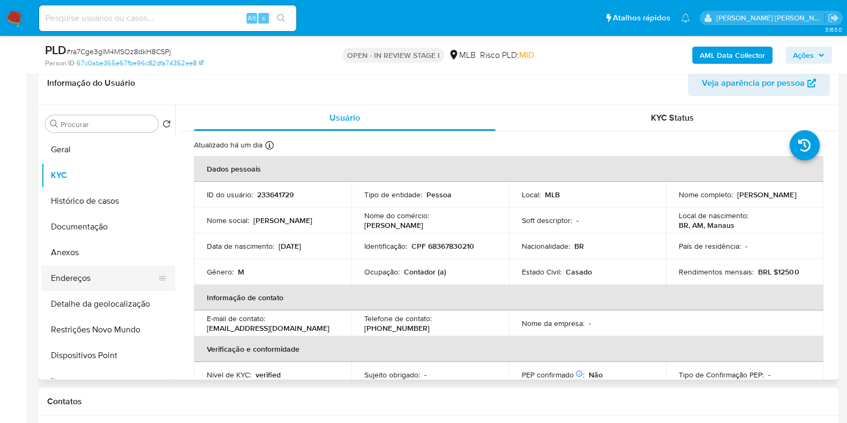
click at [115, 277] on button "Endereços" at bounding box center [103, 278] width 125 height 26
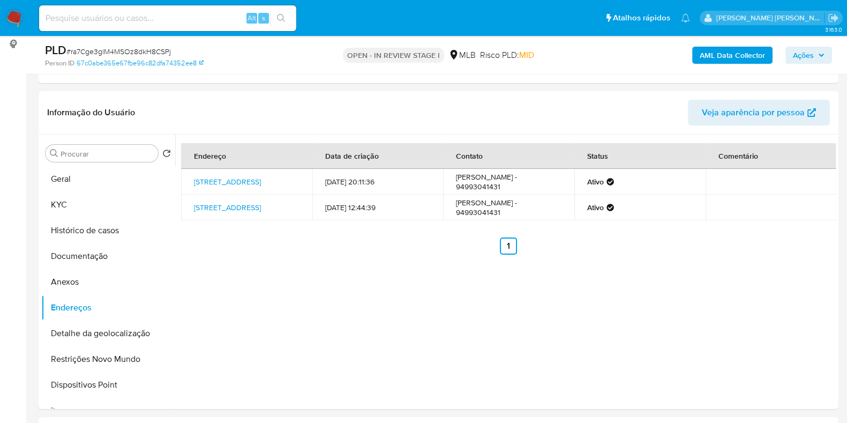
scroll to position [141, 0]
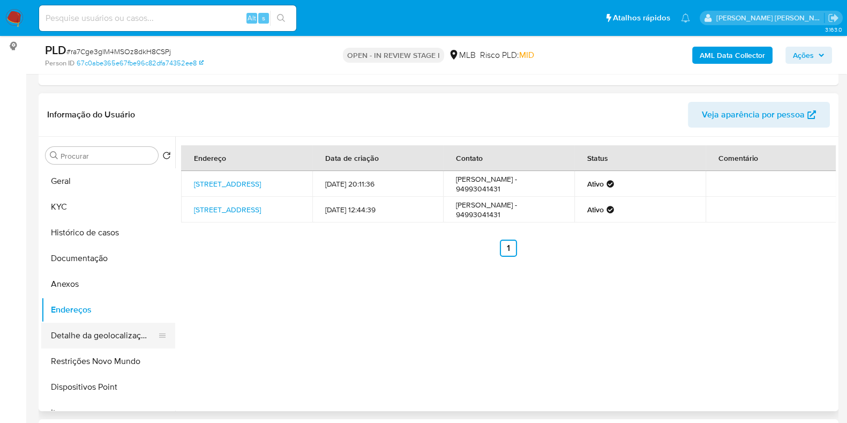
click at [115, 335] on button "Detalhe da geolocalização" at bounding box center [103, 335] width 125 height 26
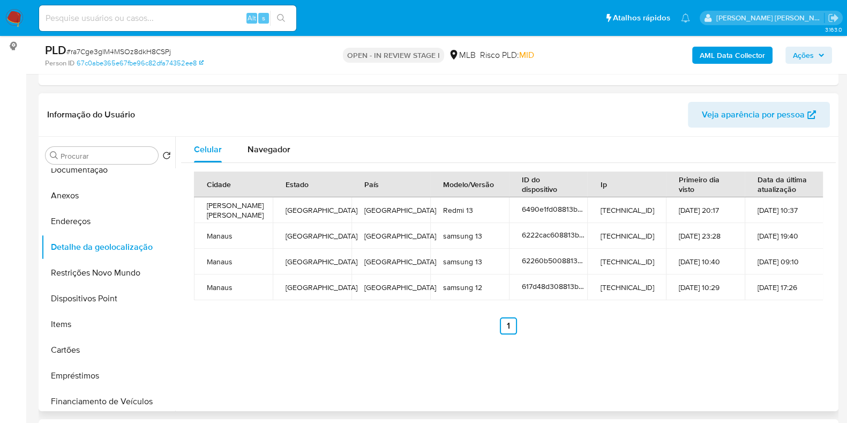
scroll to position [93, 0]
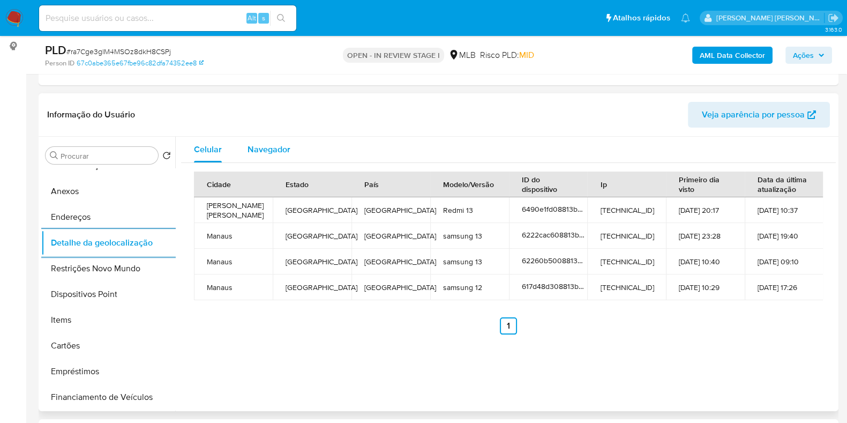
click at [264, 155] on div "Navegador" at bounding box center [268, 150] width 43 height 26
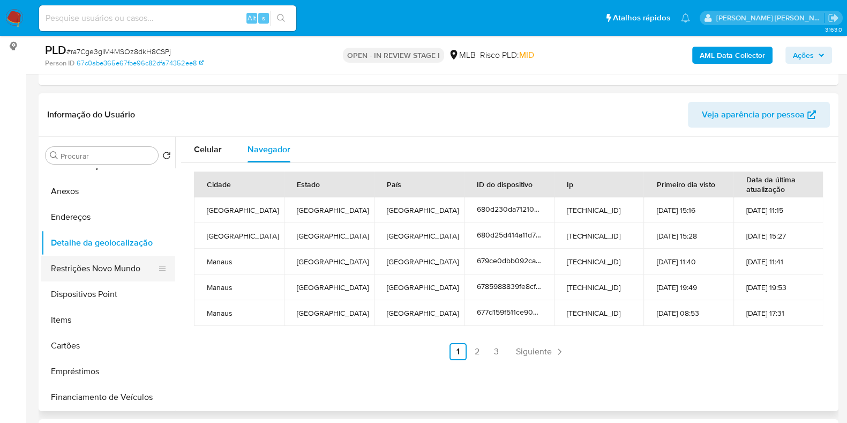
click at [107, 263] on button "Restrições Novo Mundo" at bounding box center [103, 268] width 125 height 26
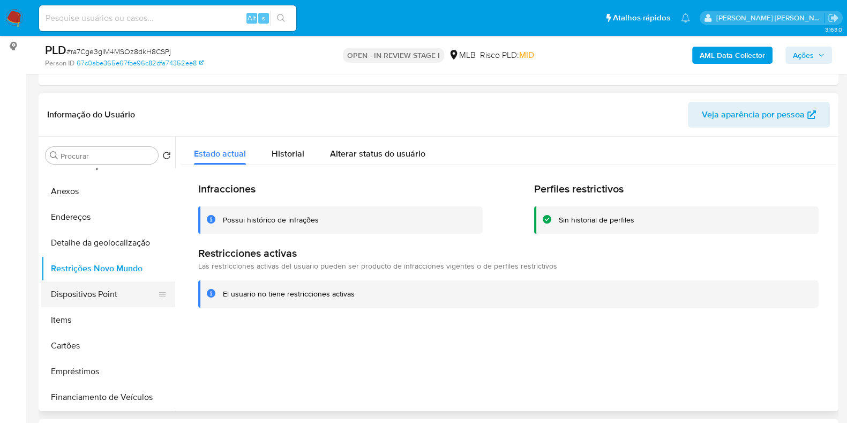
click at [110, 290] on button "Dispositivos Point" at bounding box center [103, 294] width 125 height 26
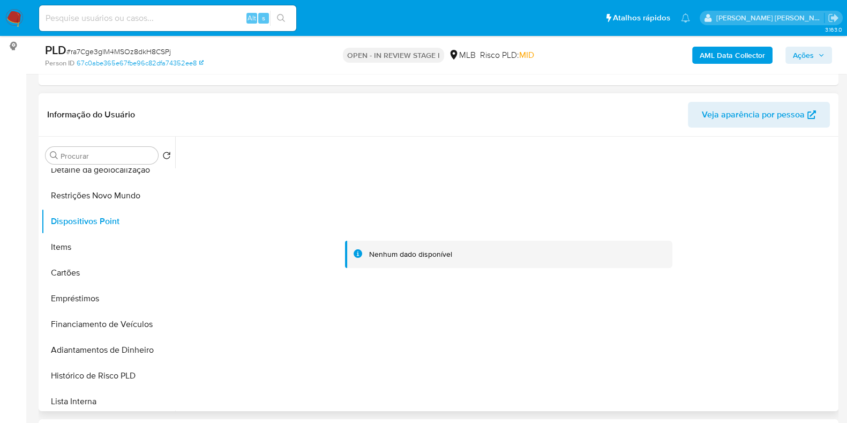
scroll to position [0, 0]
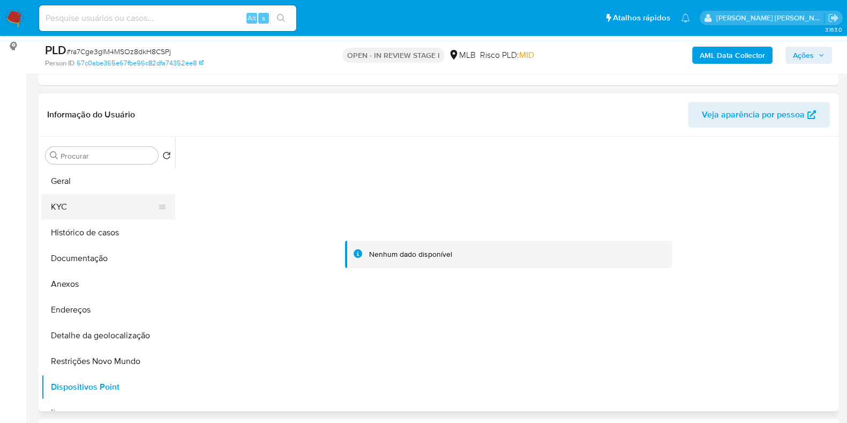
click at [131, 208] on button "KYC" at bounding box center [103, 207] width 125 height 26
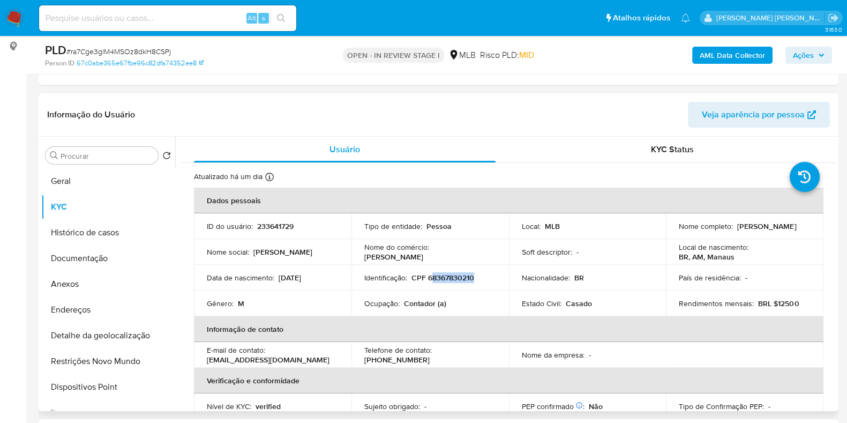
drag, startPoint x: 475, startPoint y: 278, endPoint x: 428, endPoint y: 278, distance: 46.1
click at [428, 278] on div "Identificação : CPF 68367830210" at bounding box center [430, 278] width 132 height 10
copy p "8367830210"
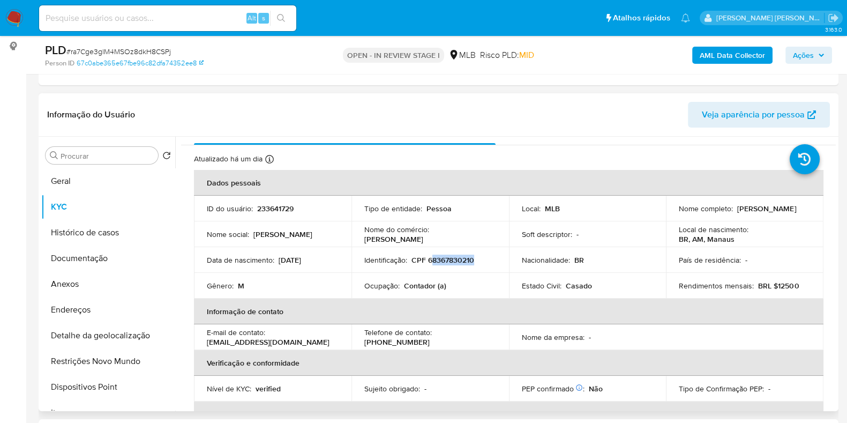
scroll to position [3, 0]
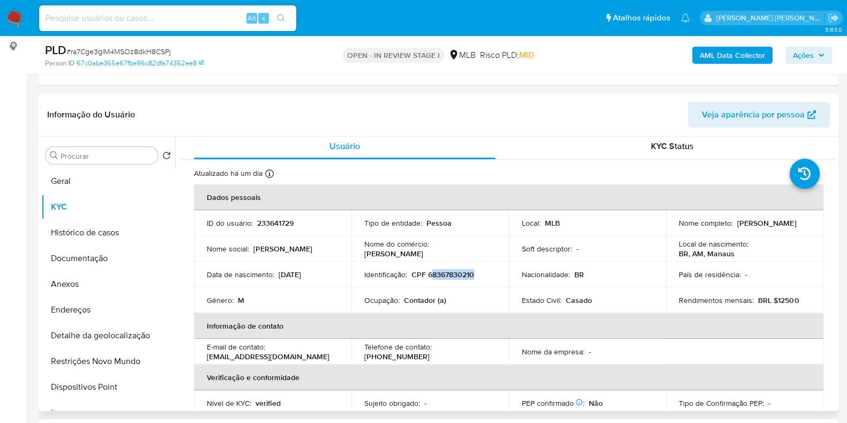
click at [472, 272] on p "CPF 68367830210" at bounding box center [442, 274] width 63 height 10
drag, startPoint x: 472, startPoint y: 271, endPoint x: 426, endPoint y: 270, distance: 46.1
click at [426, 270] on p "CPF 68367830210" at bounding box center [442, 274] width 63 height 10
copy p "68367830210"
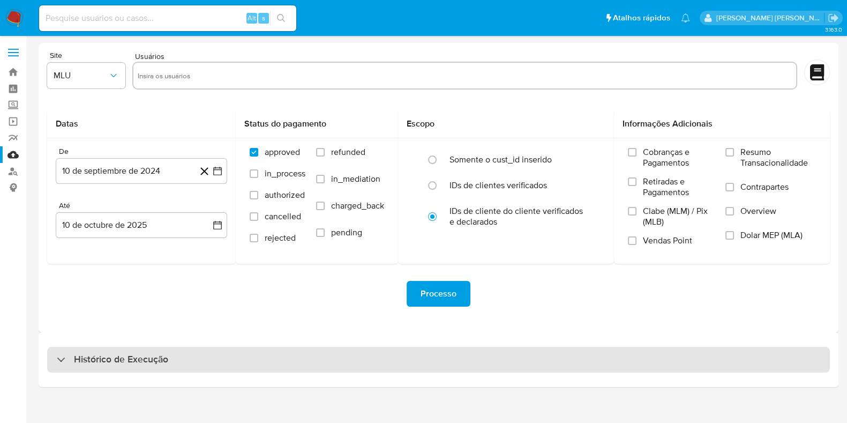
click at [576, 366] on div "Histórico de Execução" at bounding box center [438, 360] width 782 height 26
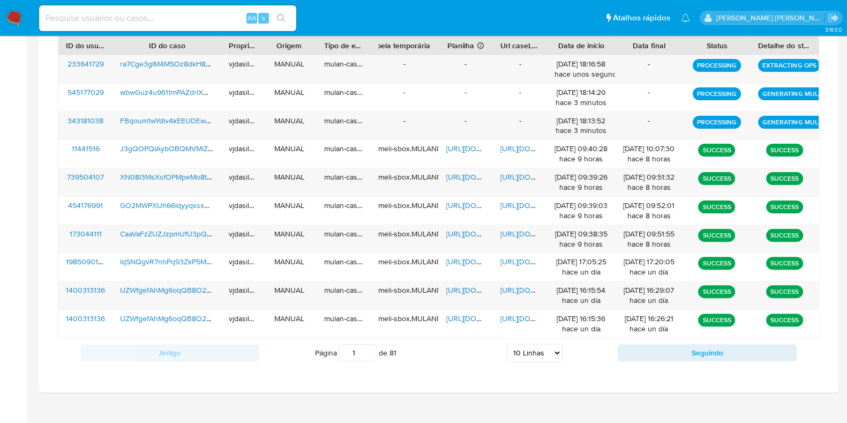
scroll to position [409, 0]
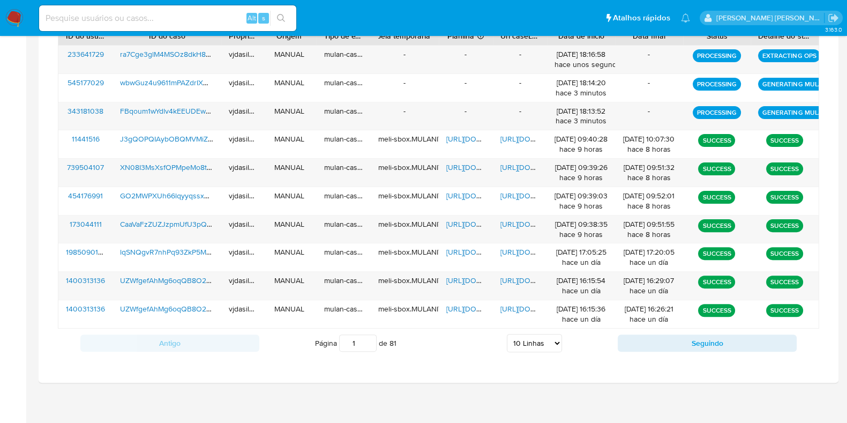
click at [533, 336] on select "5 Linhas 10 Linhas 20 Linhas 25 Linhas 50 Linhas 100 Linhas" at bounding box center [534, 343] width 55 height 18
select select "100"
click at [507, 334] on select "5 Linhas 10 Linhas 20 Linhas 25 Linhas 50 Linhas 100 Linhas" at bounding box center [534, 343] width 55 height 18
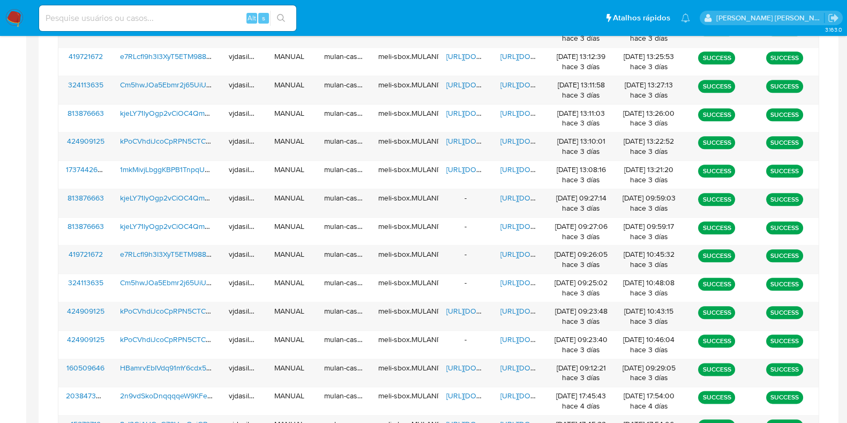
scroll to position [1577, 0]
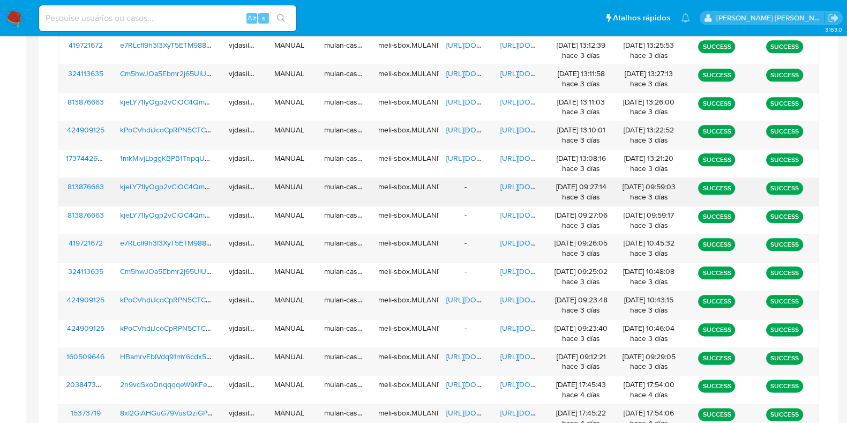
click at [518, 184] on span "[URL][DOMAIN_NAME]" at bounding box center [537, 186] width 74 height 11
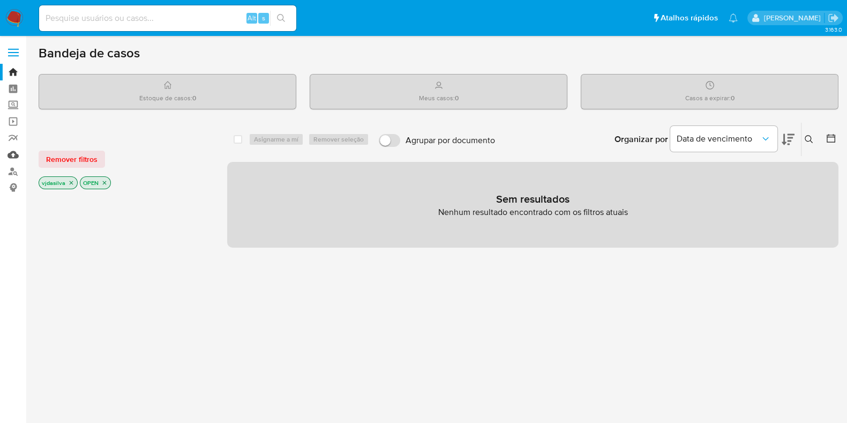
click at [6, 154] on link "Mulan" at bounding box center [63, 154] width 127 height 17
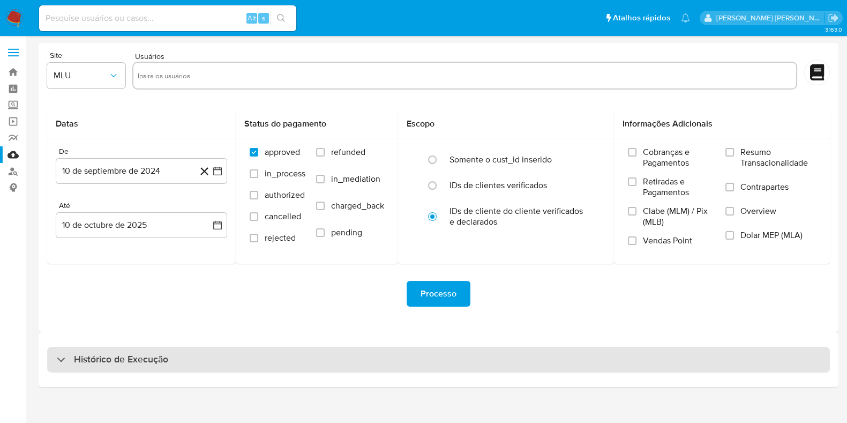
click at [101, 371] on div "Histórico de Execução" at bounding box center [438, 360] width 782 height 26
select select "10"
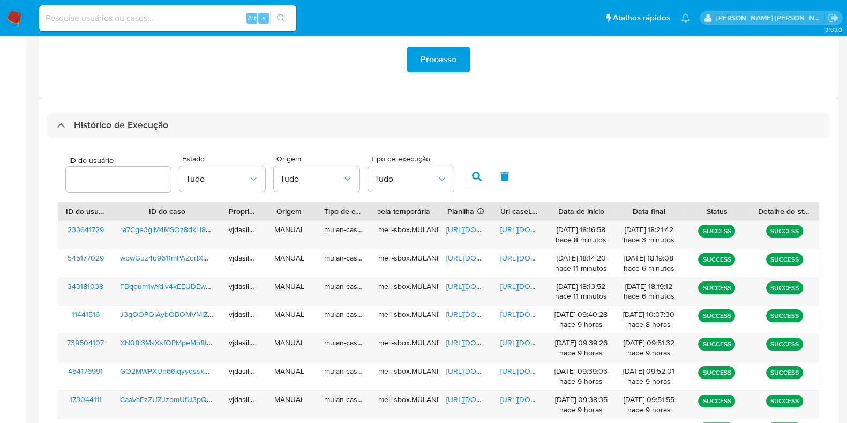
scroll to position [243, 0]
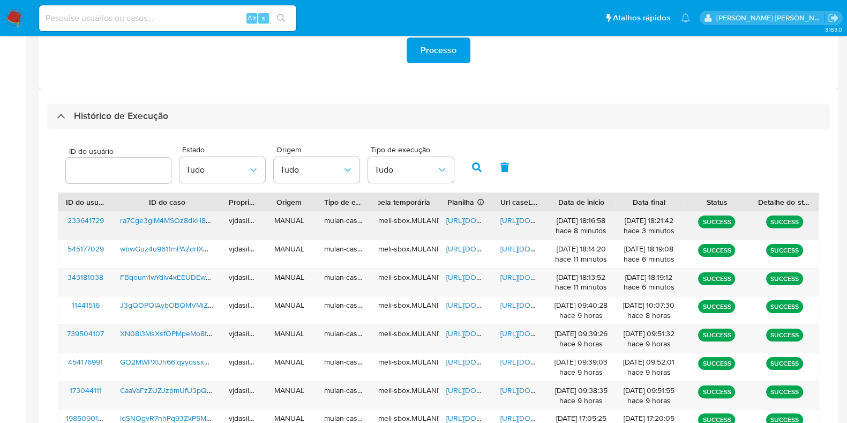
click at [507, 216] on span "[URL][DOMAIN_NAME]" at bounding box center [537, 220] width 74 height 11
click at [458, 217] on span "[URL][DOMAIN_NAME]" at bounding box center [483, 220] width 74 height 11
click at [199, 216] on span "ra7Cge3glM4MSOz8dkH8CSPj" at bounding box center [170, 220] width 101 height 11
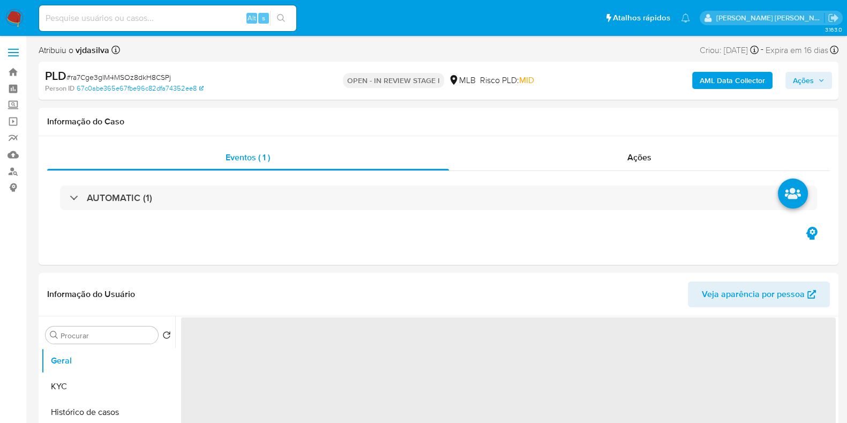
select select "10"
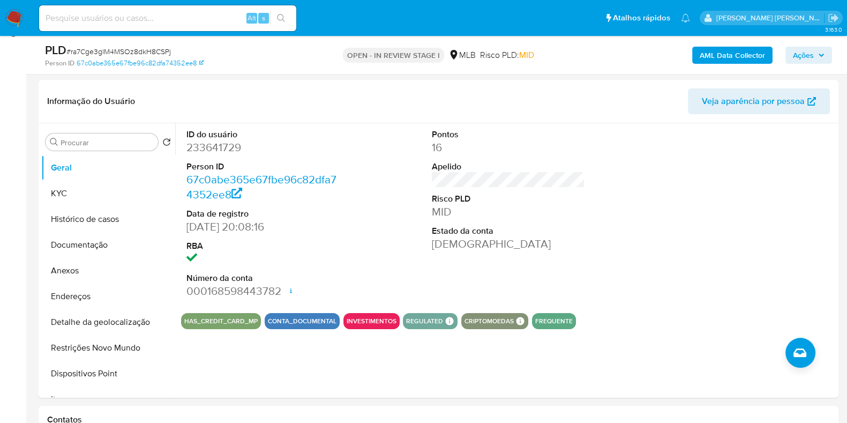
scroll to position [159, 0]
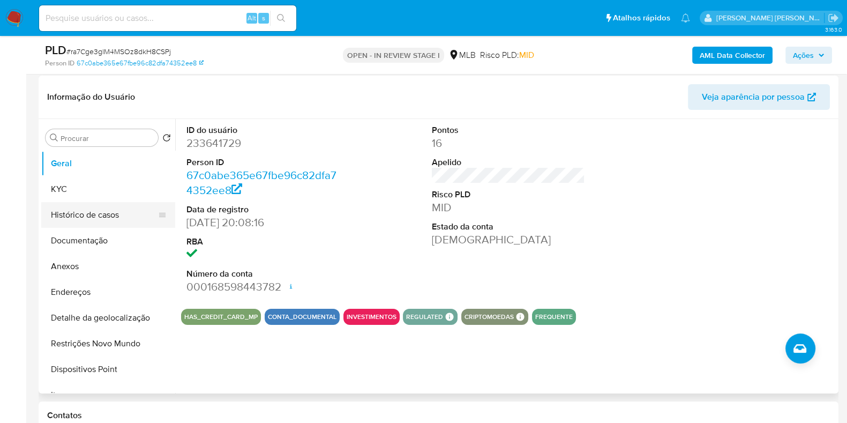
click at [122, 212] on button "Histórico de casos" at bounding box center [103, 215] width 125 height 26
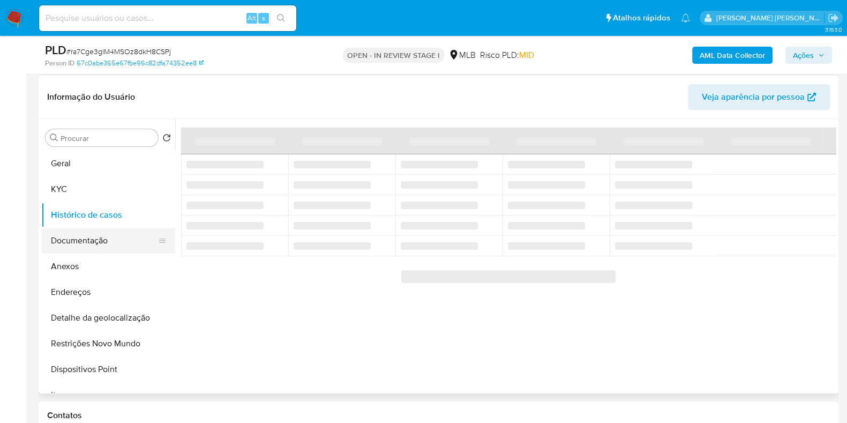
click at [117, 240] on button "Documentação" at bounding box center [103, 241] width 125 height 26
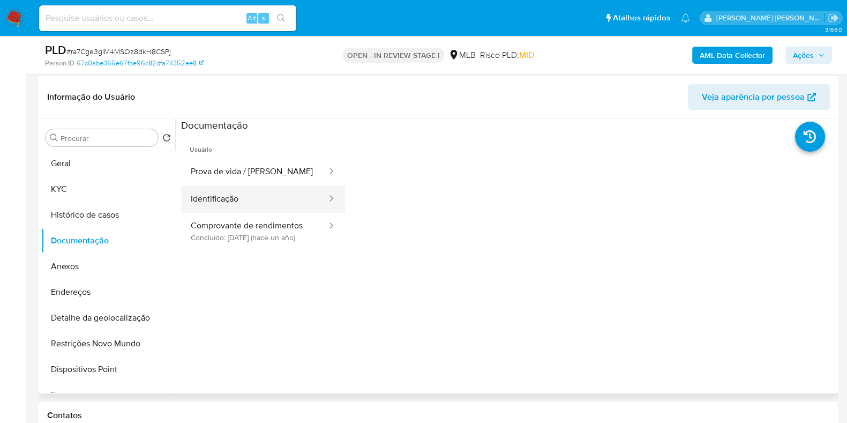
click at [238, 185] on button "Identificação" at bounding box center [254, 198] width 147 height 27
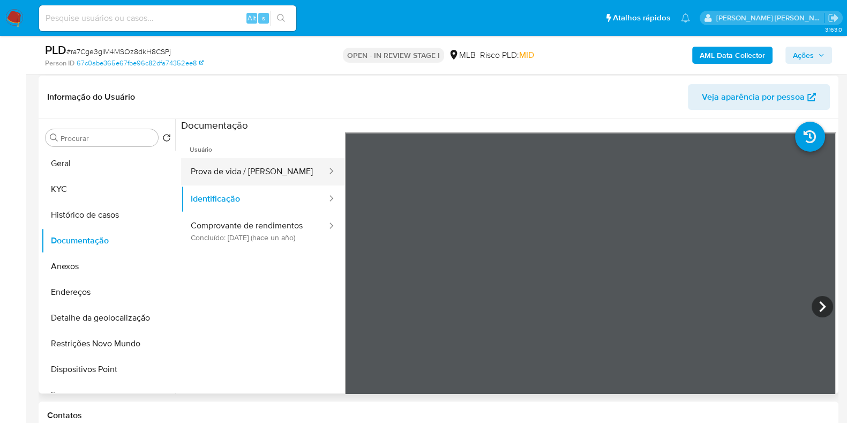
click at [247, 170] on button "Prova de vida / Selfie" at bounding box center [254, 171] width 147 height 27
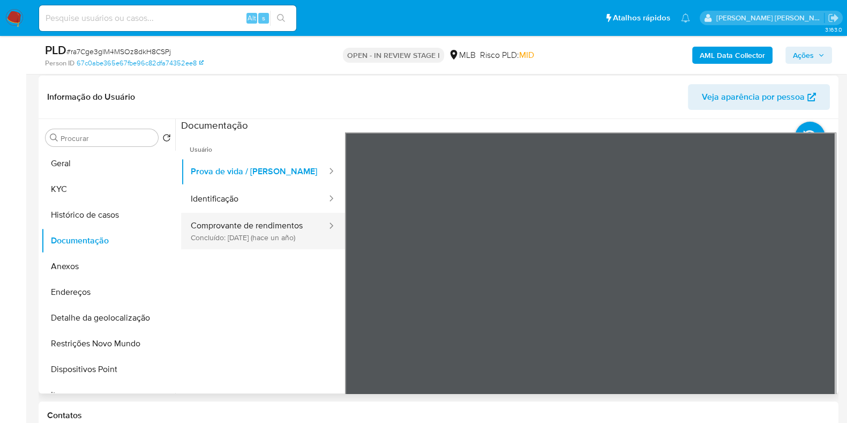
click at [260, 236] on button "Comprovante de rendimentos Concluído: 16/06/2024 (hace un año)" at bounding box center [254, 231] width 147 height 36
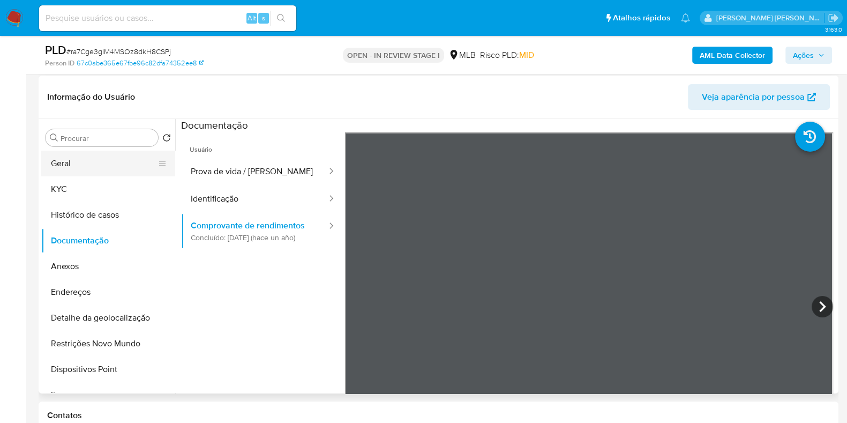
click at [104, 165] on button "Geral" at bounding box center [103, 163] width 125 height 26
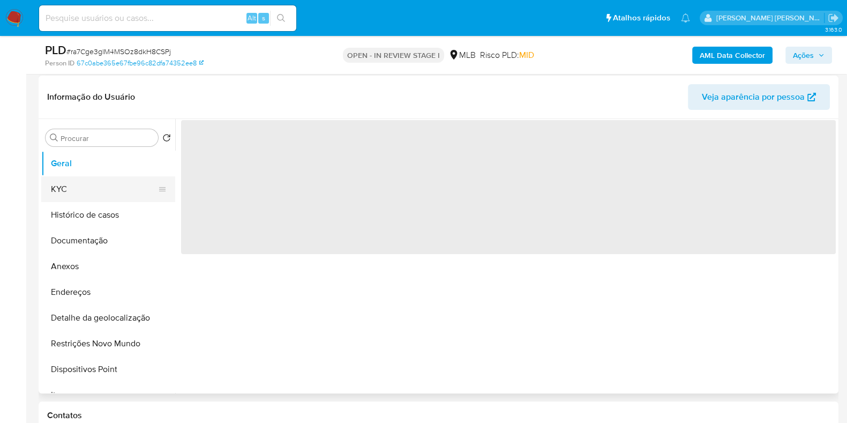
click at [106, 194] on button "KYC" at bounding box center [103, 189] width 125 height 26
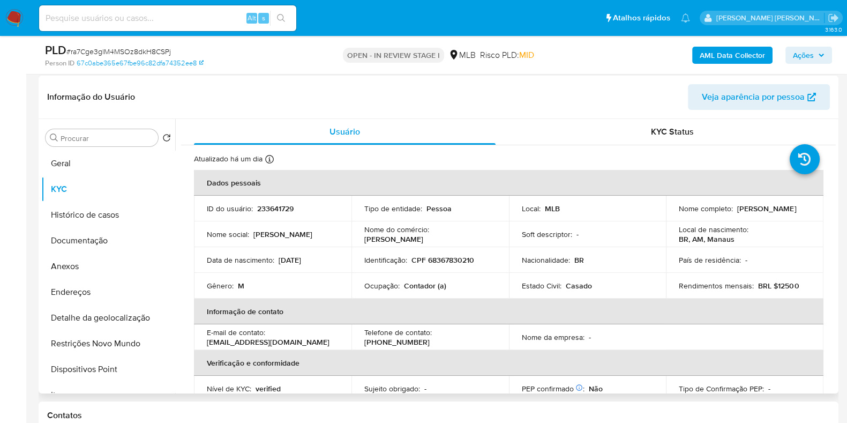
click at [426, 285] on p "Contador (a)" at bounding box center [425, 286] width 42 height 10
copy div "Ocupação : Contador (a)"
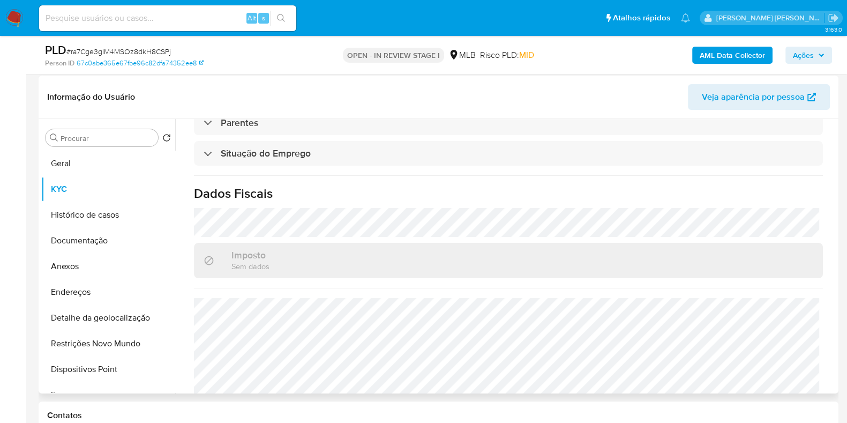
scroll to position [465, 0]
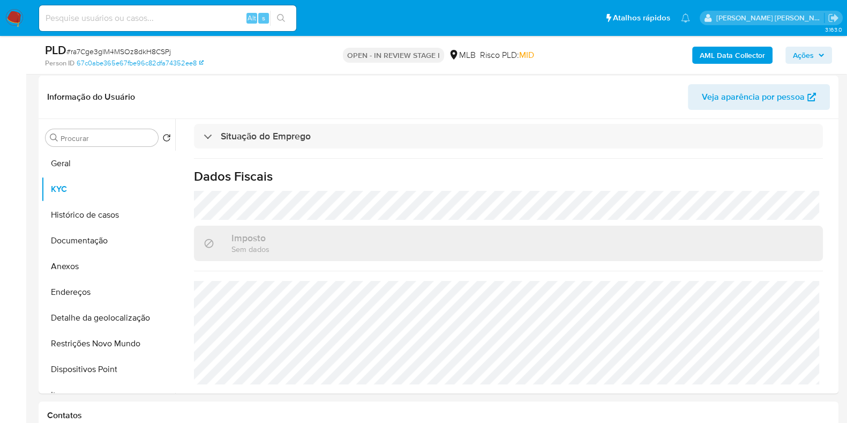
click at [741, 55] on b "AML Data Collector" at bounding box center [731, 55] width 65 height 17
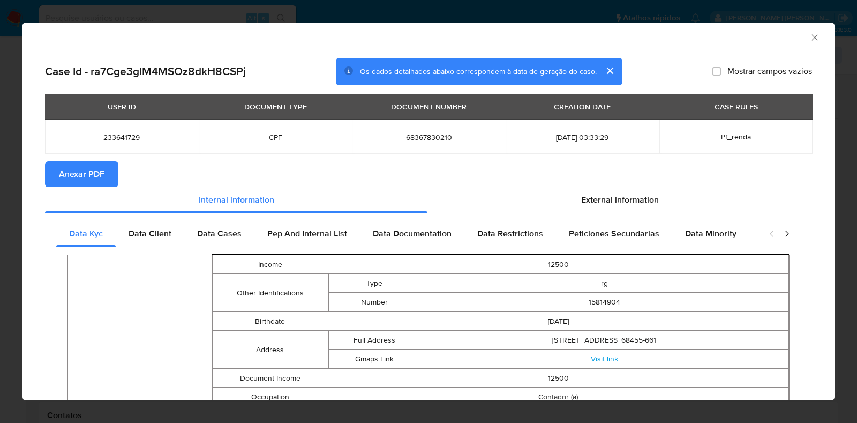
click at [105, 169] on button "Anexar PDF" at bounding box center [81, 174] width 73 height 26
click at [811, 36] on icon "Fechar a janela" at bounding box center [814, 37] width 6 height 6
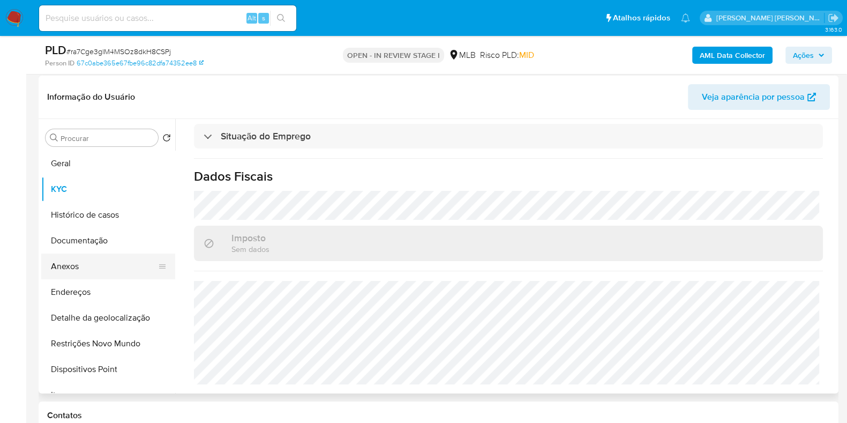
click at [96, 267] on button "Anexos" at bounding box center [103, 266] width 125 height 26
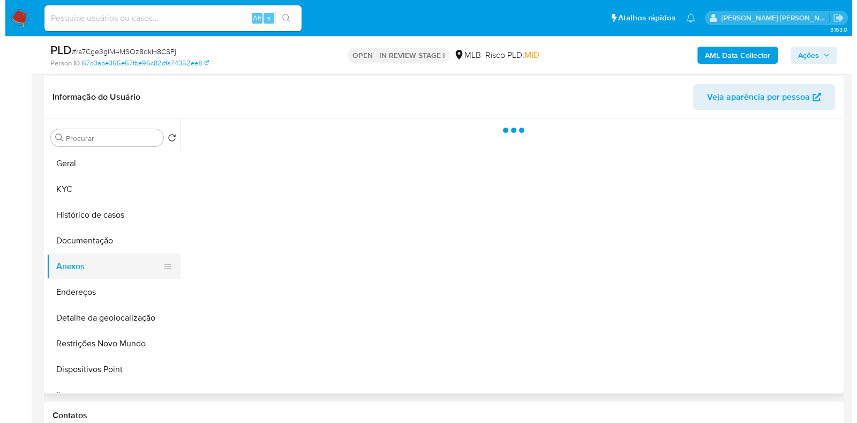
scroll to position [0, 0]
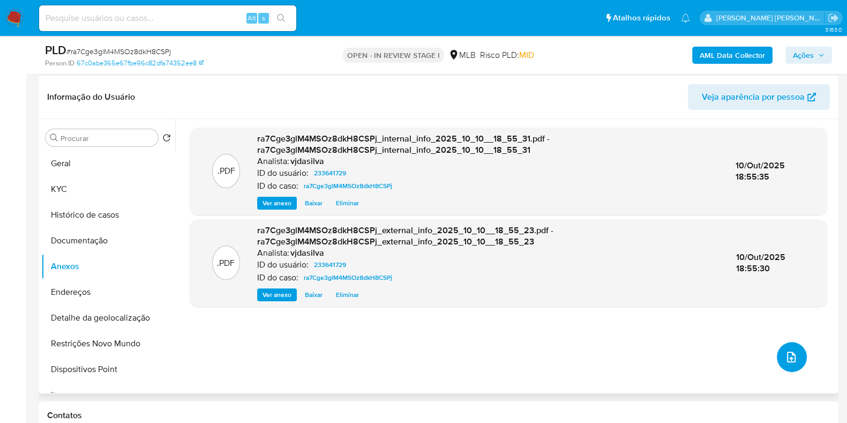
click at [786, 349] on button "upload-file" at bounding box center [792, 357] width 30 height 30
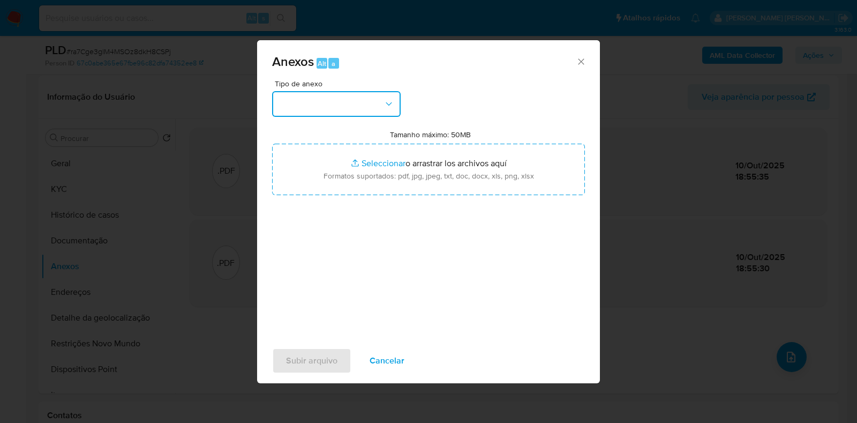
click at [387, 102] on icon "button" at bounding box center [388, 104] width 11 height 11
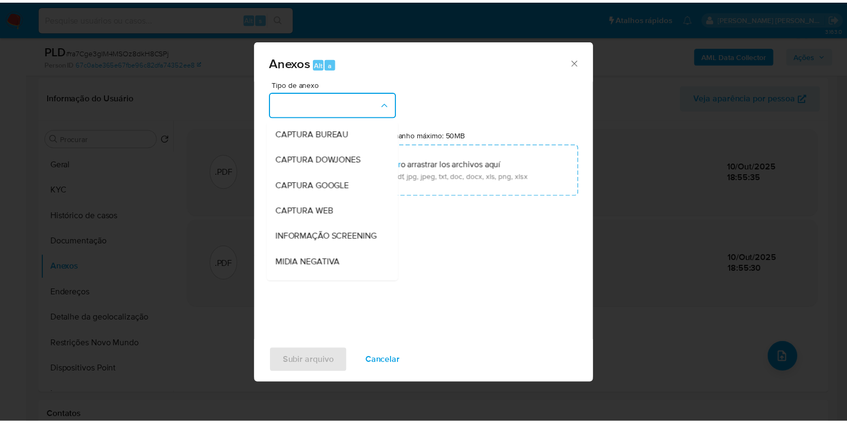
scroll to position [165, 0]
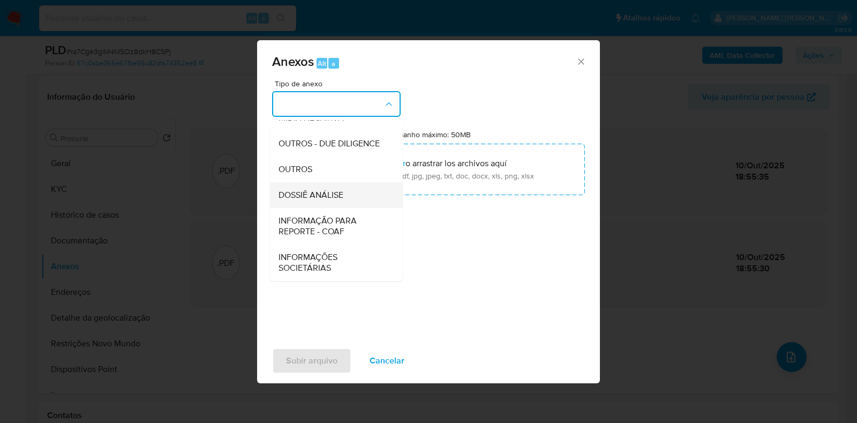
click at [348, 201] on div "DOSSIÊ ANÁLISE" at bounding box center [332, 195] width 109 height 26
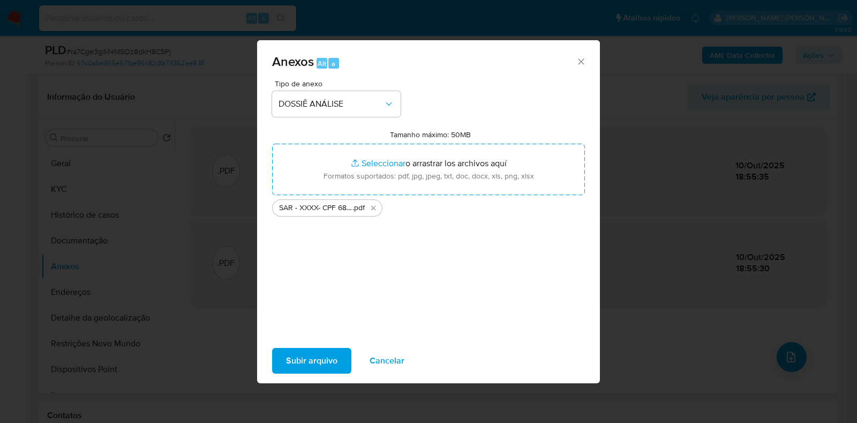
click at [308, 354] on span "Subir arquivo" at bounding box center [311, 361] width 51 height 24
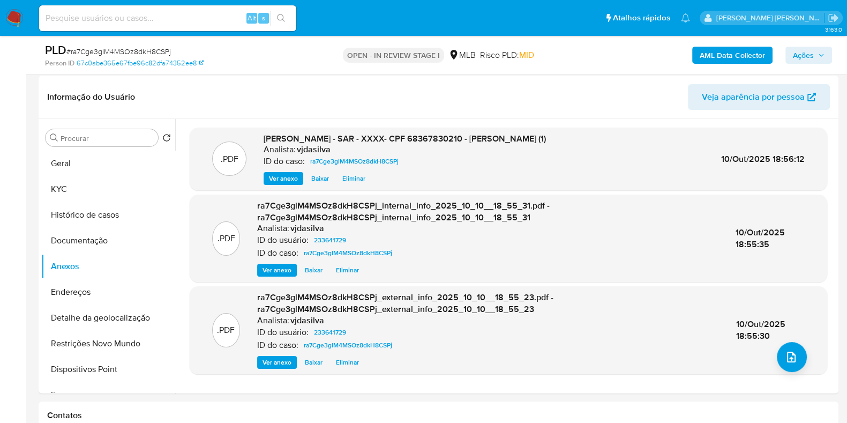
click at [808, 58] on span "Ações" at bounding box center [803, 55] width 21 height 17
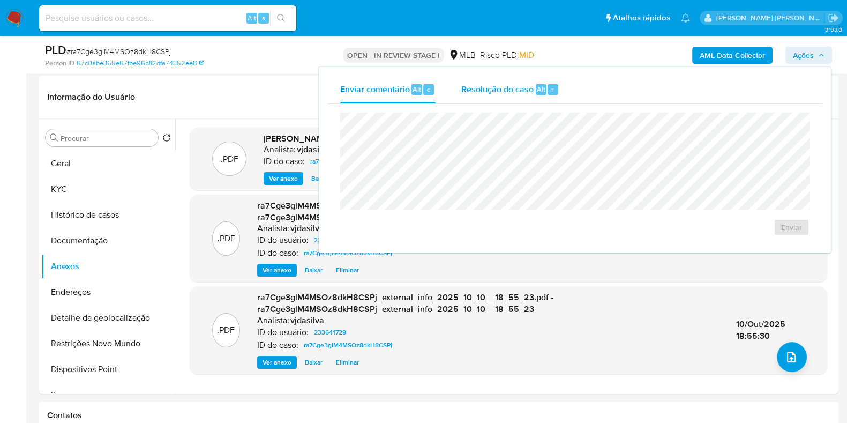
click at [492, 99] on div "Resolução do caso Alt r" at bounding box center [510, 90] width 98 height 28
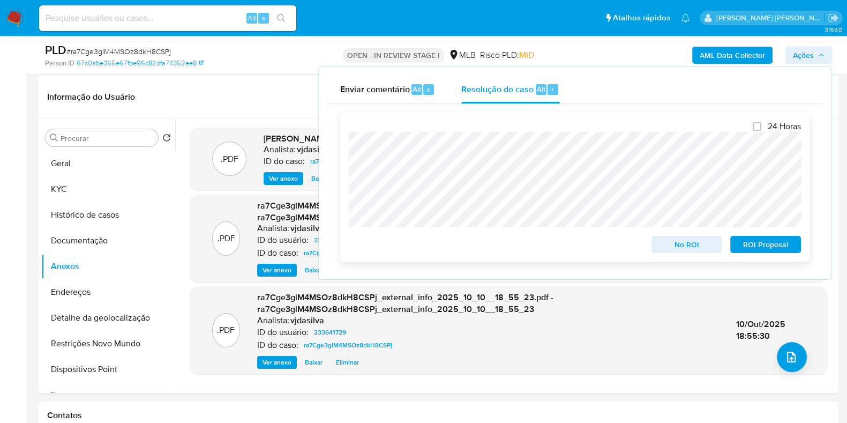
click at [752, 243] on span "ROI Proposal" at bounding box center [765, 244] width 56 height 15
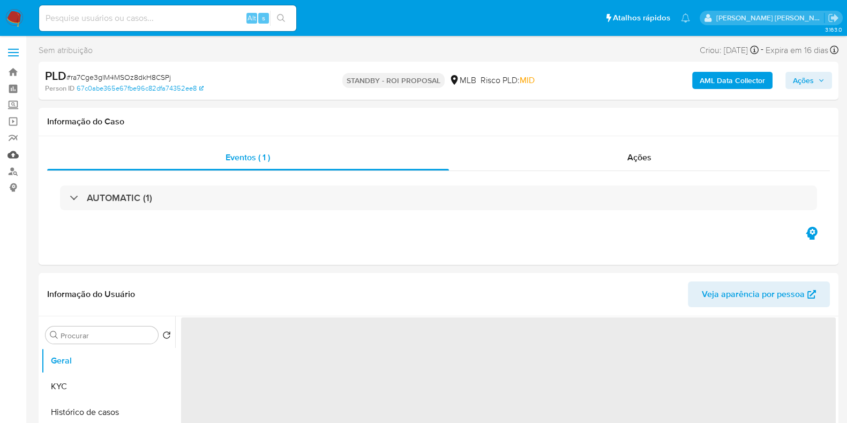
select select "10"
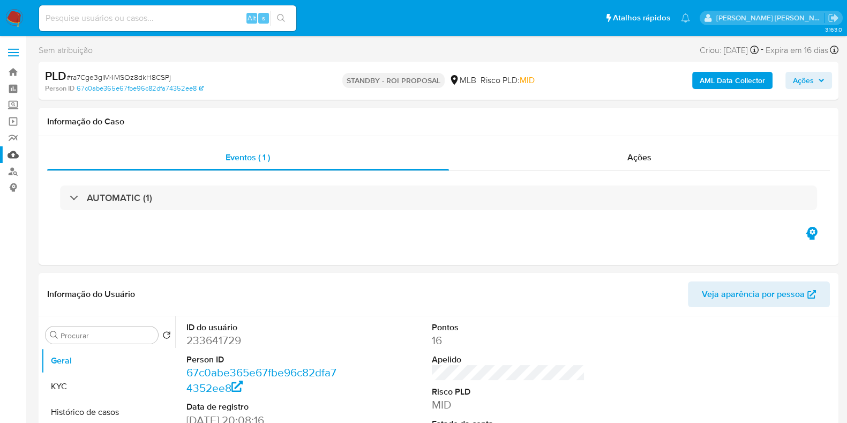
click at [12, 156] on link "Mulan" at bounding box center [63, 154] width 127 height 17
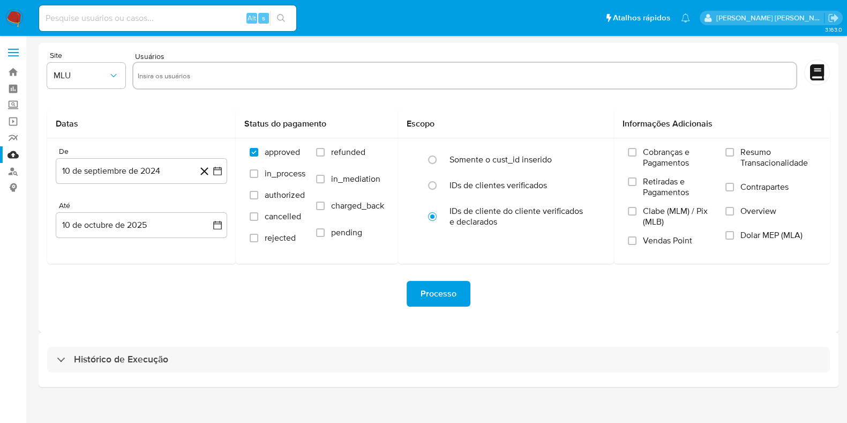
click at [126, 344] on div "Histórico de Execução" at bounding box center [439, 359] width 800 height 55
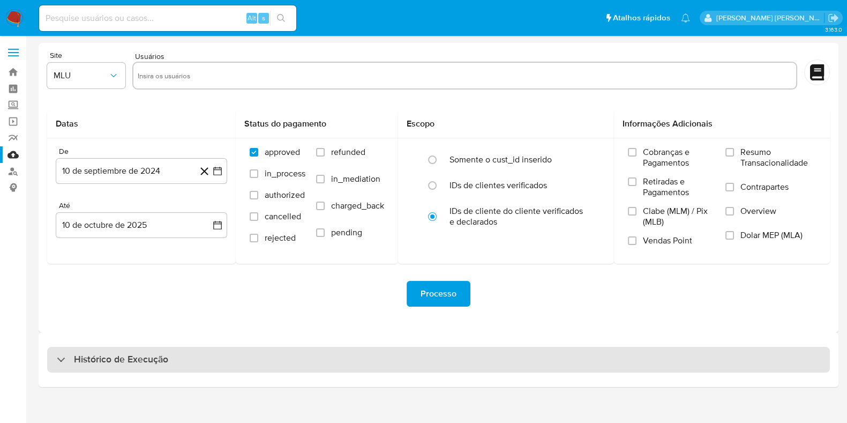
click at [131, 353] on h3 "Histórico de Execução" at bounding box center [121, 359] width 94 height 13
select select "10"
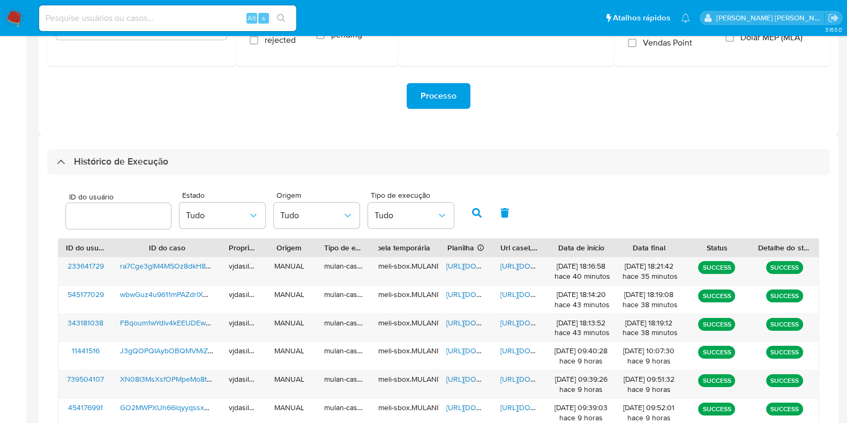
scroll to position [198, 0]
click at [525, 265] on span "[URL][DOMAIN_NAME]" at bounding box center [537, 265] width 74 height 11
click at [198, 263] on span "ra7Cge3glM4MSOz8dkH8CSPj" at bounding box center [170, 265] width 101 height 11
click at [514, 322] on span "[URL][DOMAIN_NAME]" at bounding box center [537, 322] width 74 height 11
click at [458, 317] on span "[URL][DOMAIN_NAME]" at bounding box center [483, 322] width 74 height 11
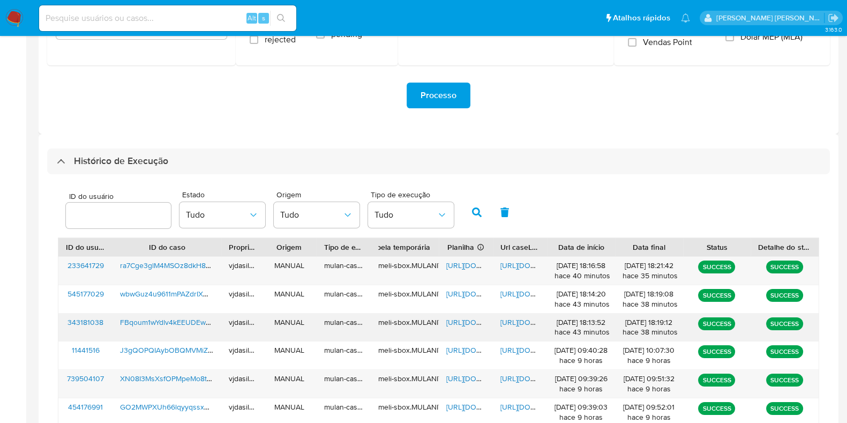
click at [167, 320] on span "FBqoum1wYdlv4kEEUDEwCv2Y" at bounding box center [171, 322] width 103 height 11
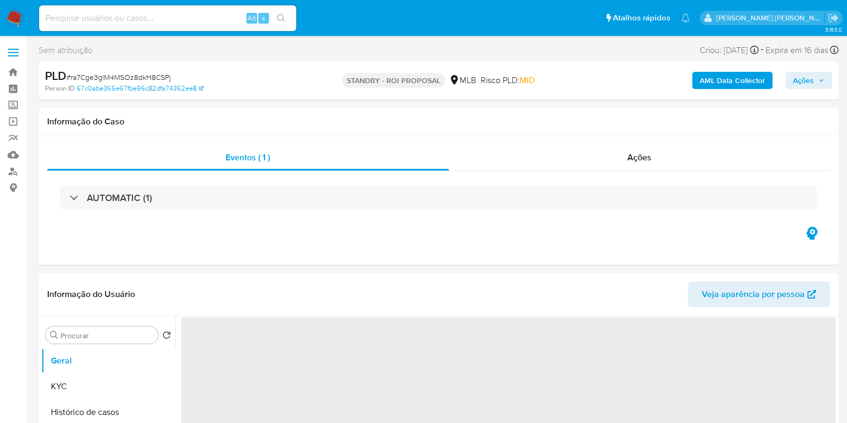
select select "10"
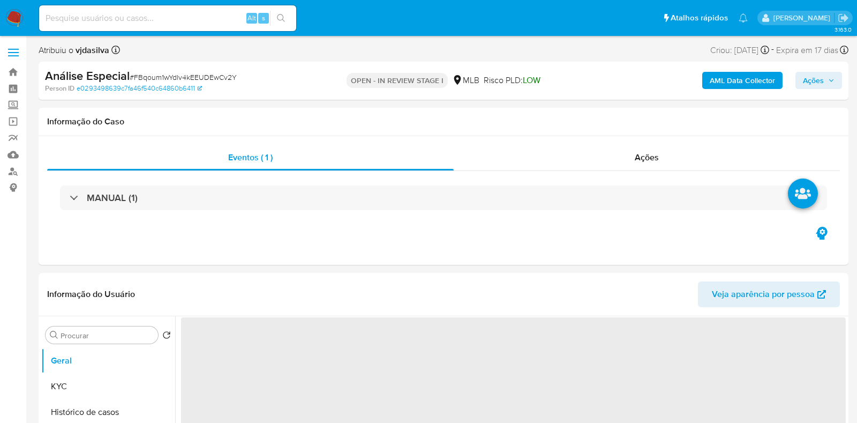
select select "10"
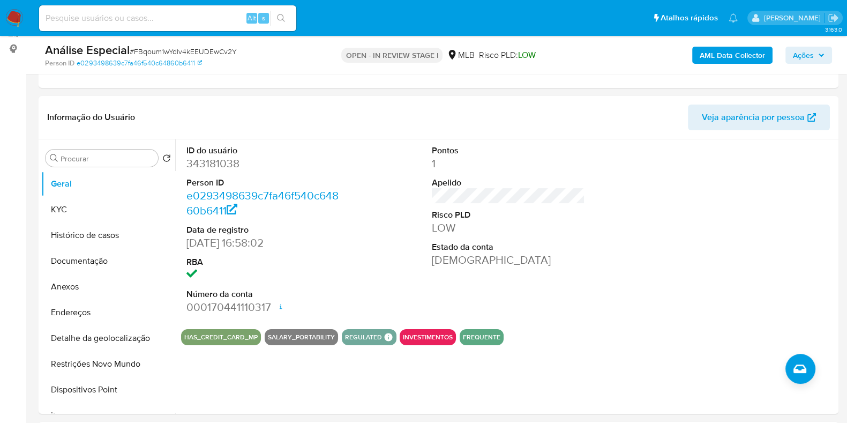
scroll to position [149, 0]
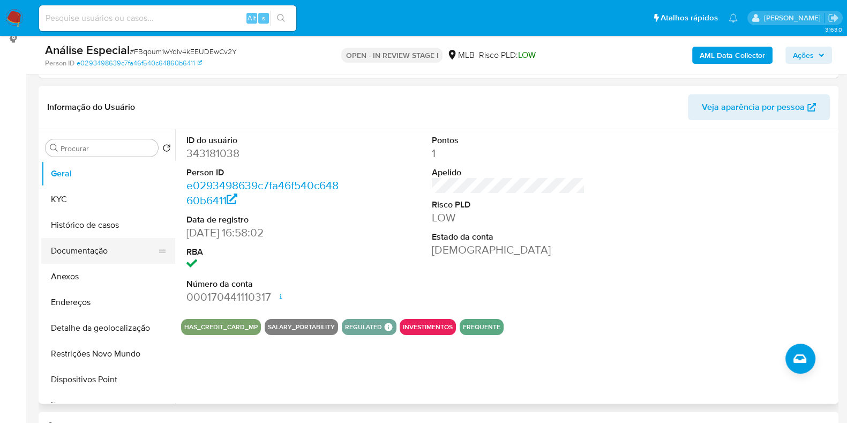
click at [110, 250] on button "Documentação" at bounding box center [103, 251] width 125 height 26
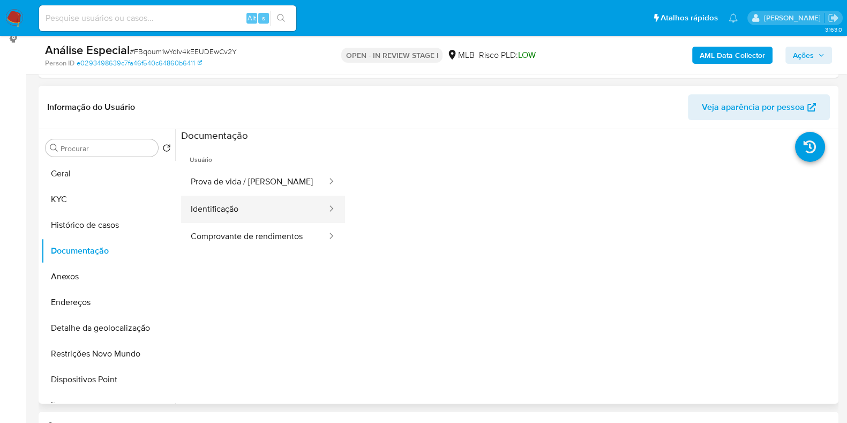
click at [249, 207] on button "Identificação" at bounding box center [254, 208] width 147 height 27
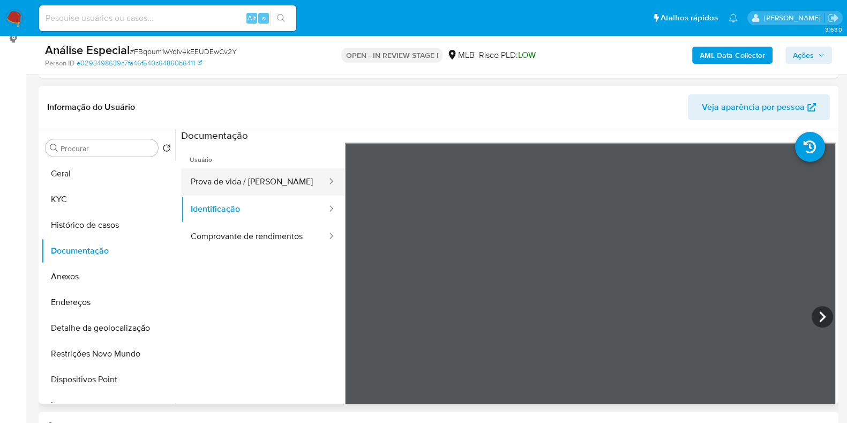
click at [251, 179] on button "Prova de vida / [PERSON_NAME]" at bounding box center [254, 181] width 147 height 27
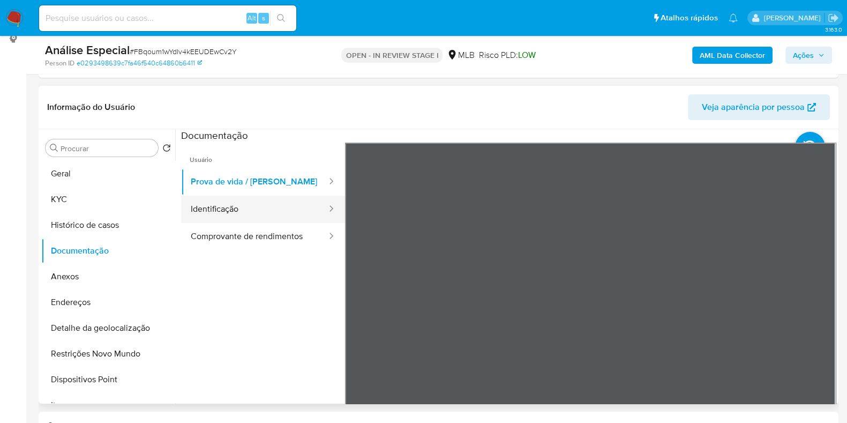
click at [245, 213] on button "Identificação" at bounding box center [254, 208] width 147 height 27
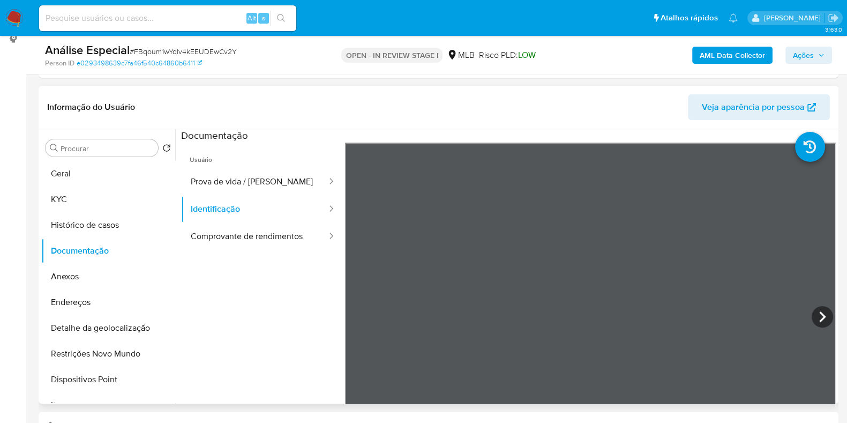
click at [545, 125] on div "Informação do Usuário Veja aparência por pessoa Procurar Retornar ao pedido pad…" at bounding box center [439, 245] width 800 height 318
click at [265, 240] on button "Comprovante de rendimentos" at bounding box center [254, 236] width 147 height 27
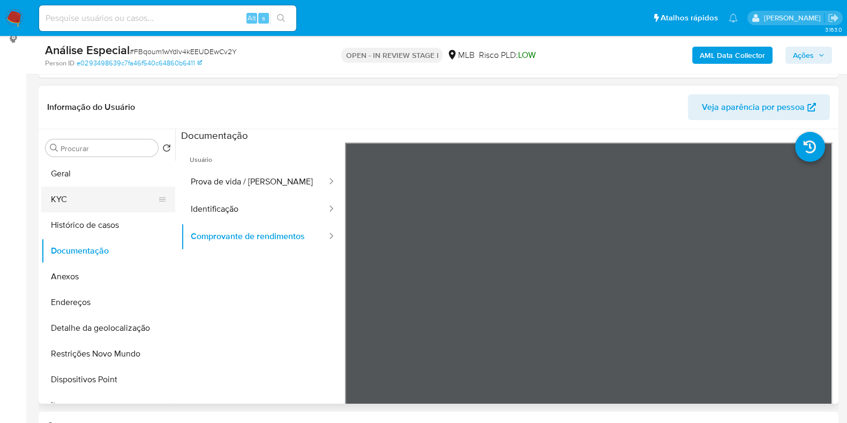
click at [91, 202] on button "KYC" at bounding box center [103, 199] width 125 height 26
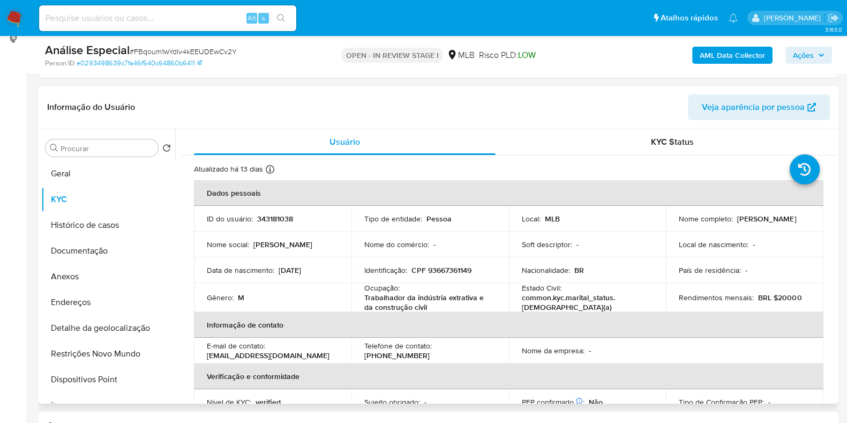
click at [393, 306] on p "Trabalhador da indústria extrativa e da construção civil" at bounding box center [427, 301] width 127 height 19
copy div "Ocupação : Trabalhador da indústria extrativa e da construção civil"
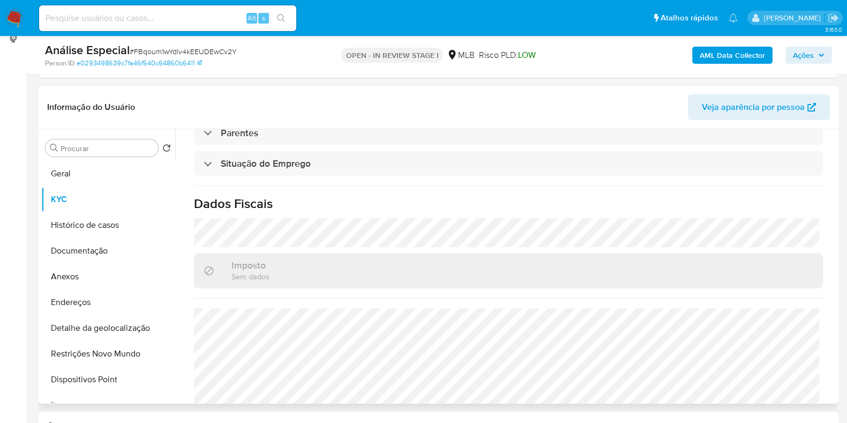
scroll to position [468, 0]
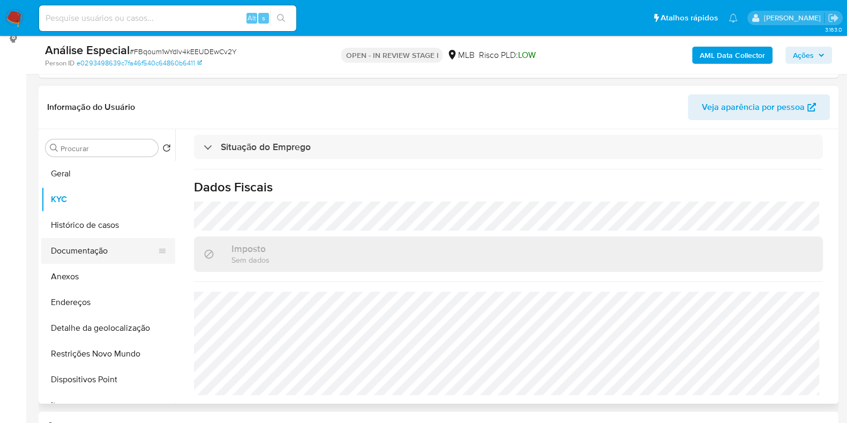
click at [117, 247] on button "Documentação" at bounding box center [103, 251] width 125 height 26
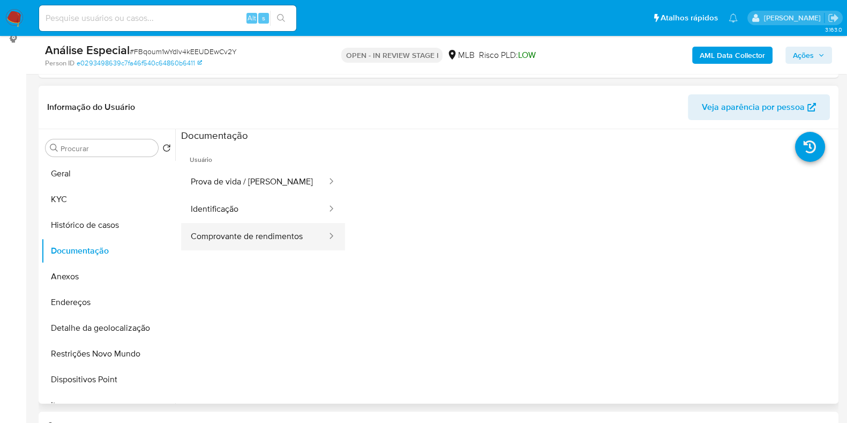
click at [262, 236] on button "Comprovante de rendimentos" at bounding box center [254, 236] width 147 height 27
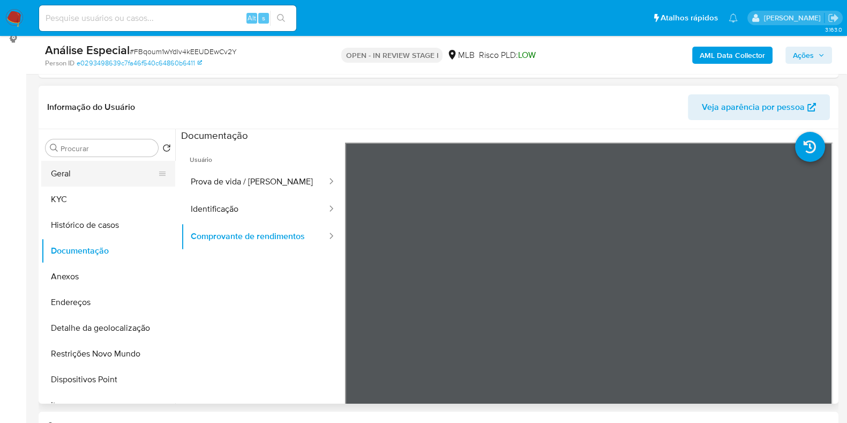
click at [88, 183] on button "Geral" at bounding box center [103, 174] width 125 height 26
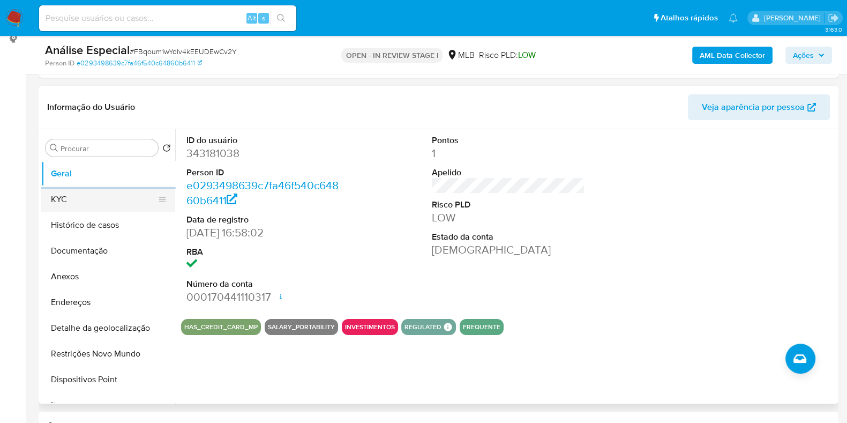
click at [87, 202] on button "KYC" at bounding box center [103, 199] width 125 height 26
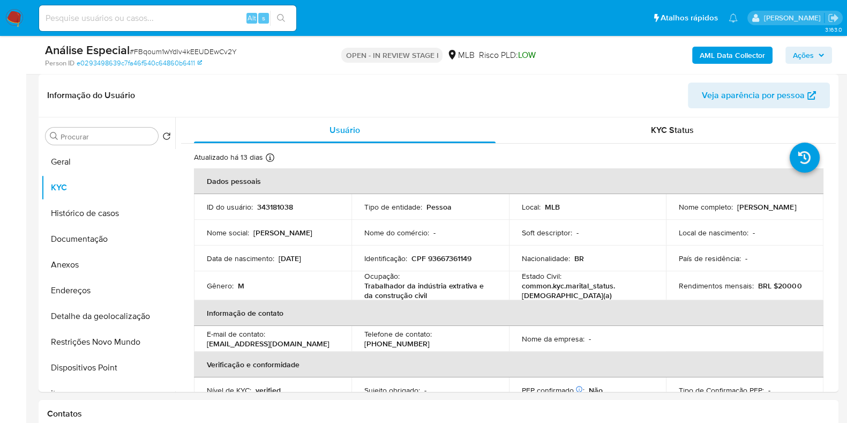
scroll to position [165, 0]
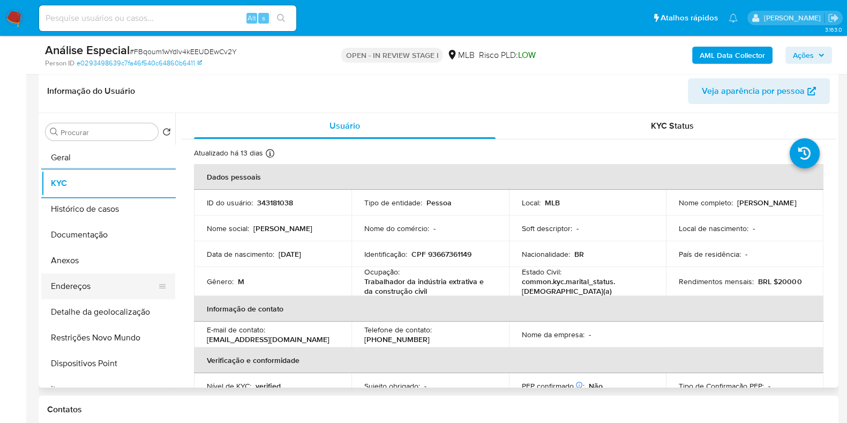
click at [108, 287] on button "Endereços" at bounding box center [103, 286] width 125 height 26
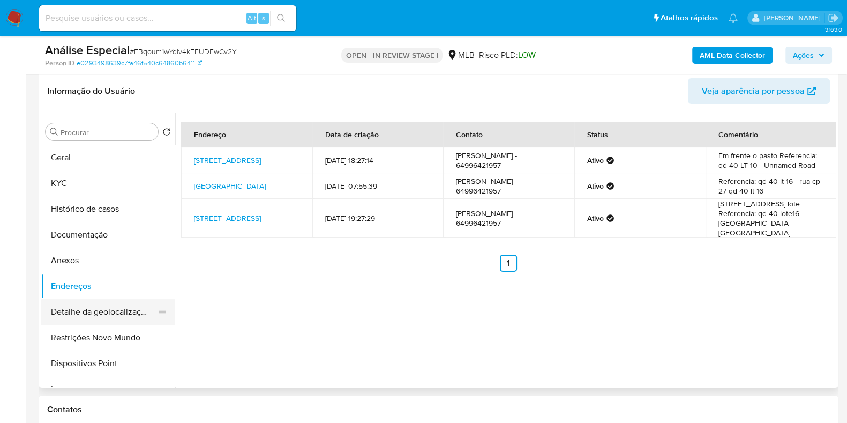
click at [124, 315] on button "Detalhe da geolocalização" at bounding box center [103, 312] width 125 height 26
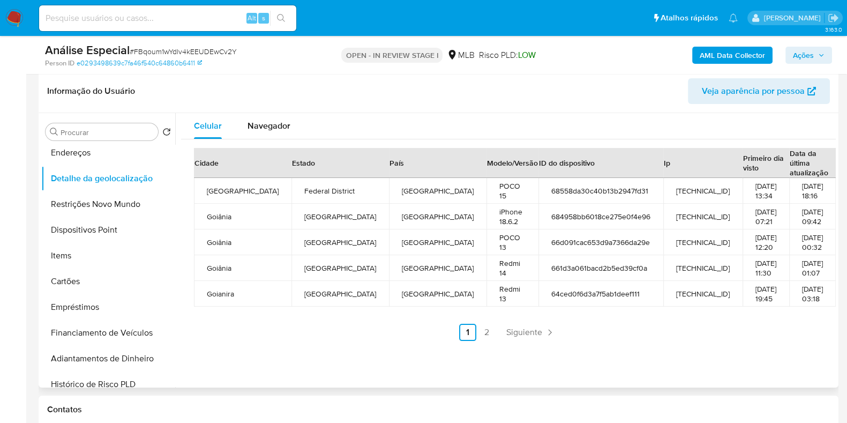
scroll to position [139, 0]
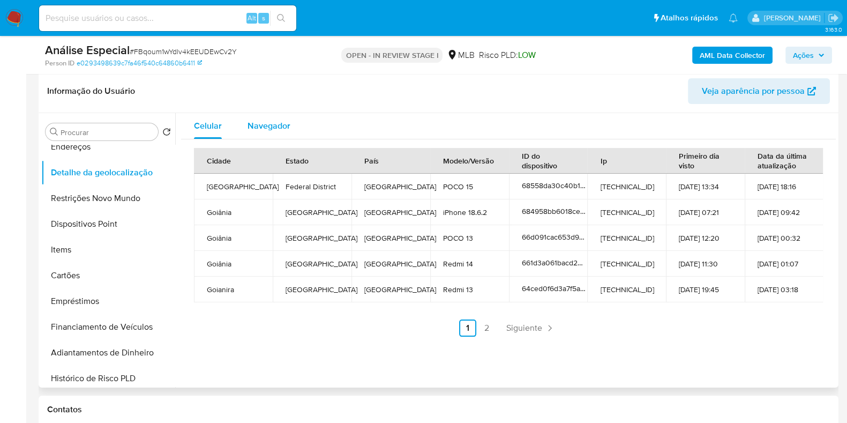
click at [273, 126] on span "Navegador" at bounding box center [268, 125] width 43 height 12
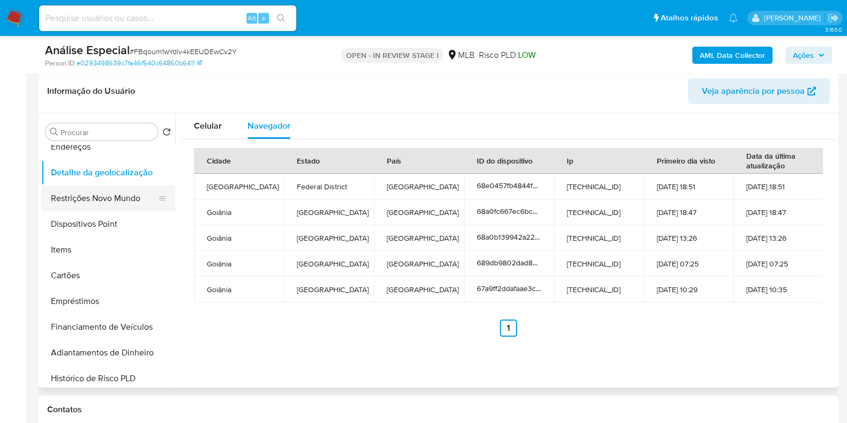
click at [114, 199] on button "Restrições Novo Mundo" at bounding box center [103, 198] width 125 height 26
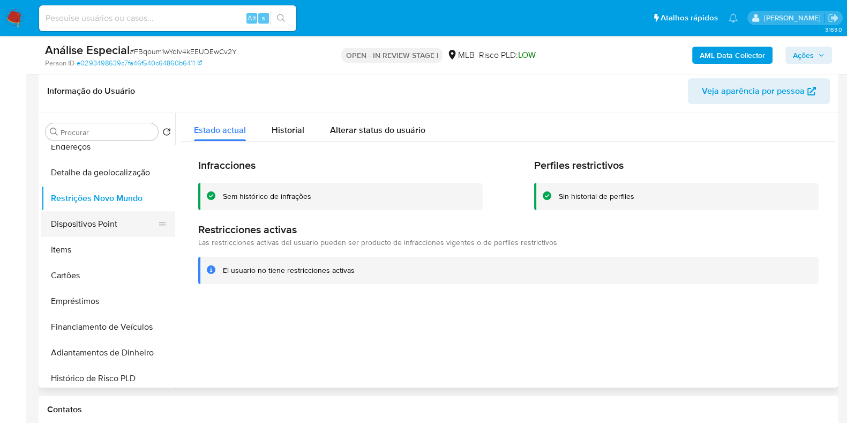
click at [104, 220] on button "Dispositivos Point" at bounding box center [103, 224] width 125 height 26
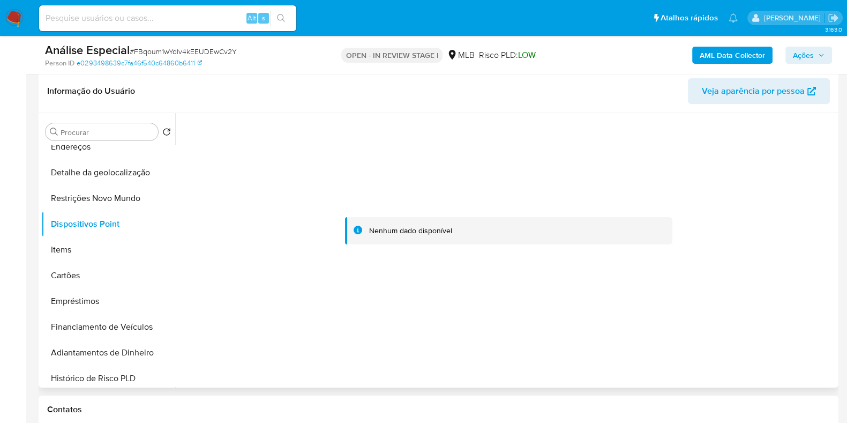
scroll to position [68, 0]
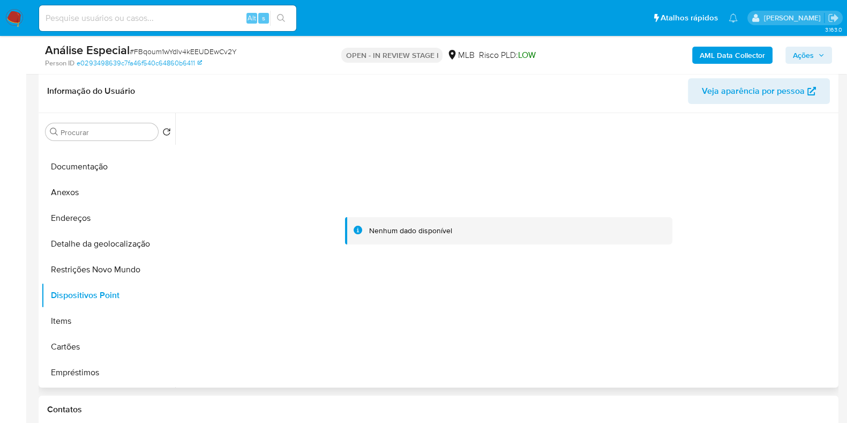
drag, startPoint x: 177, startPoint y: 174, endPoint x: 177, endPoint y: 147, distance: 26.8
click at [177, 147] on div at bounding box center [505, 250] width 660 height 274
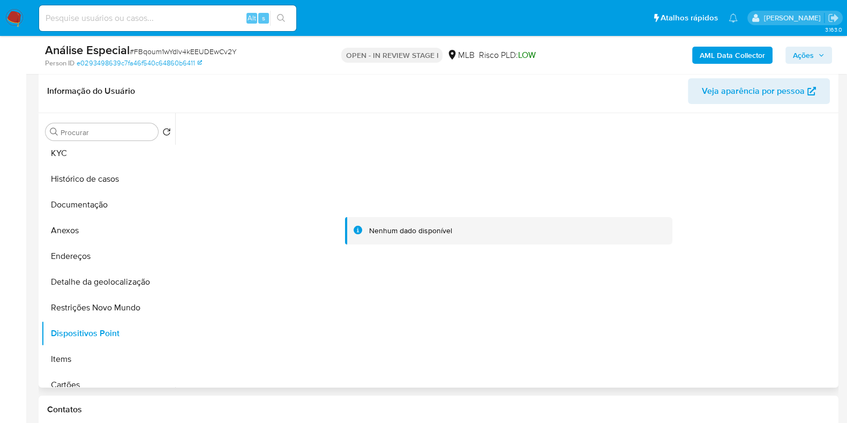
scroll to position [0, 0]
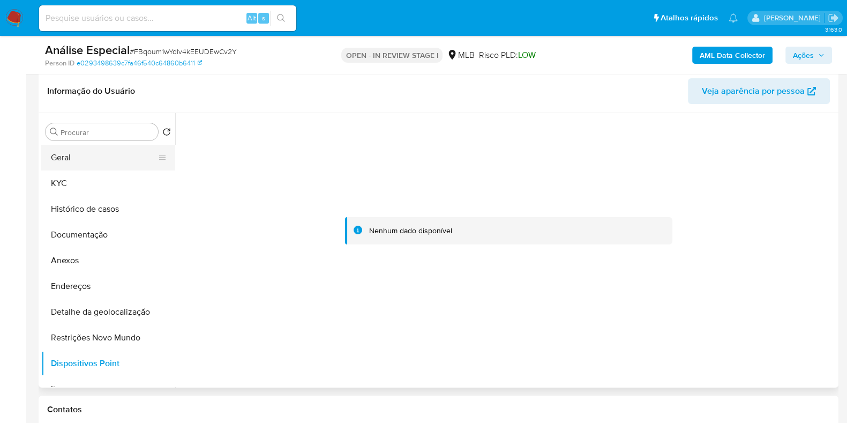
click at [119, 157] on button "Geral" at bounding box center [103, 158] width 125 height 26
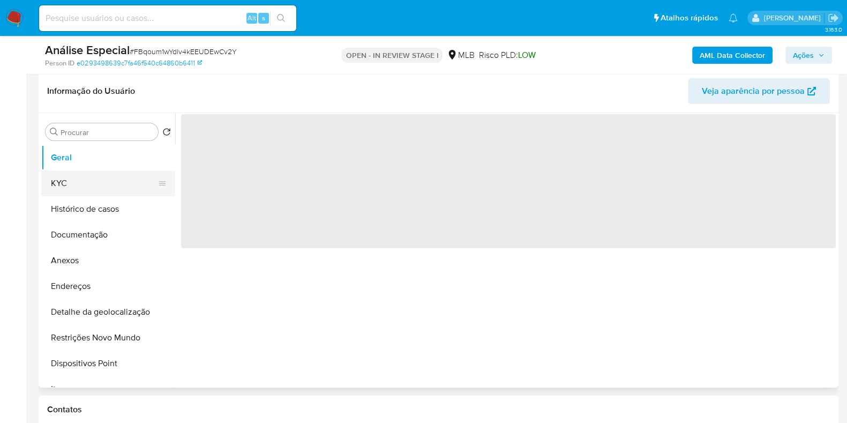
click at [119, 183] on button "KYC" at bounding box center [103, 183] width 125 height 26
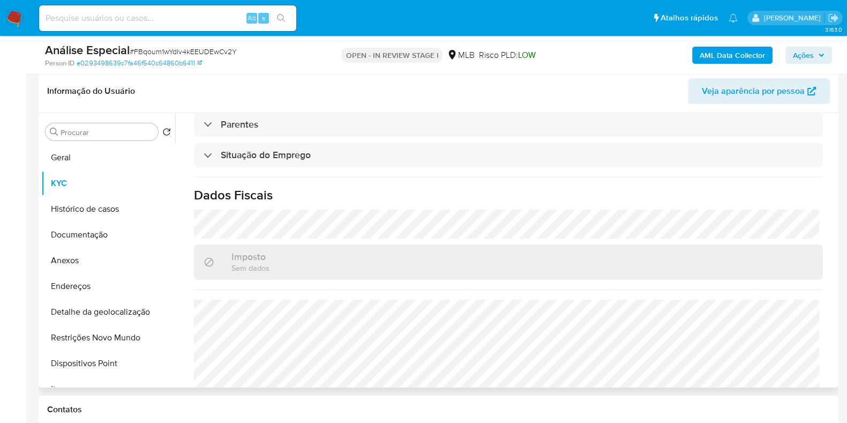
scroll to position [447, 0]
click at [702, 51] on b "AML Data Collector" at bounding box center [731, 55] width 65 height 17
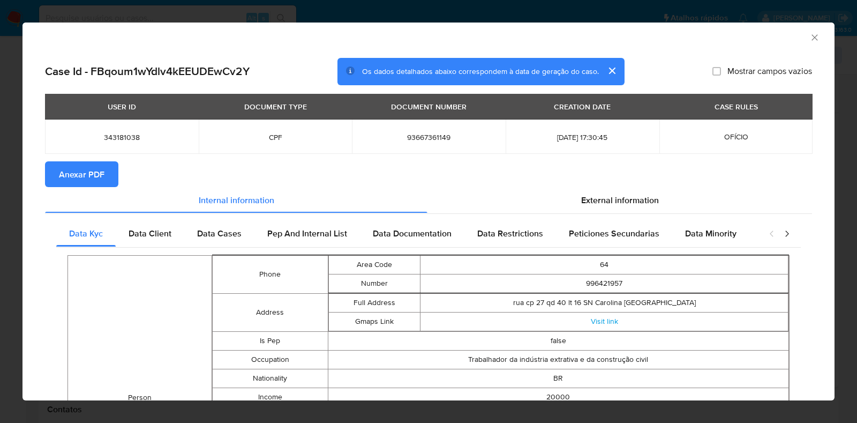
click at [89, 170] on span "Anexar PDF" at bounding box center [82, 174] width 46 height 24
click at [809, 39] on icon "Fechar a janela" at bounding box center [814, 37] width 11 height 11
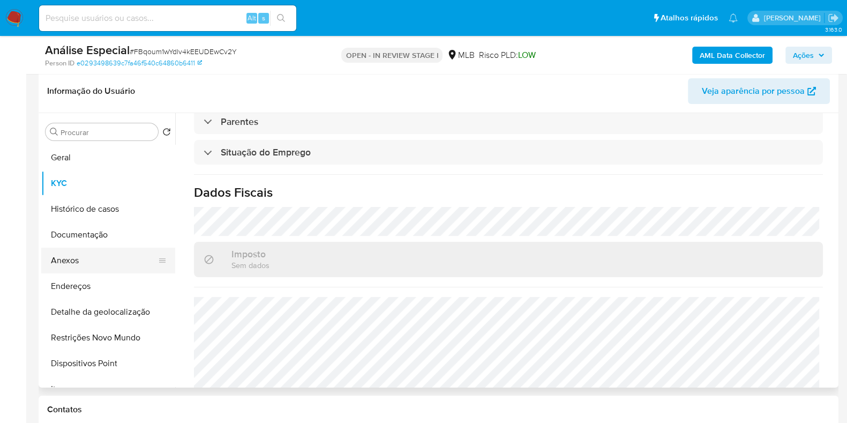
click at [84, 267] on button "Anexos" at bounding box center [103, 260] width 125 height 26
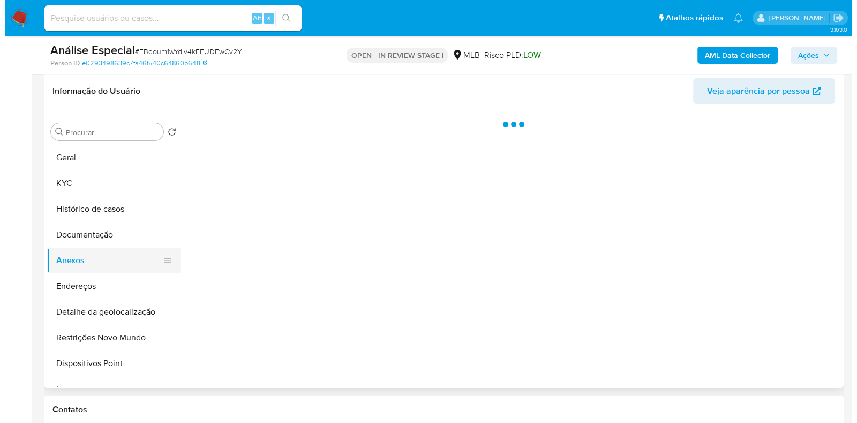
scroll to position [0, 0]
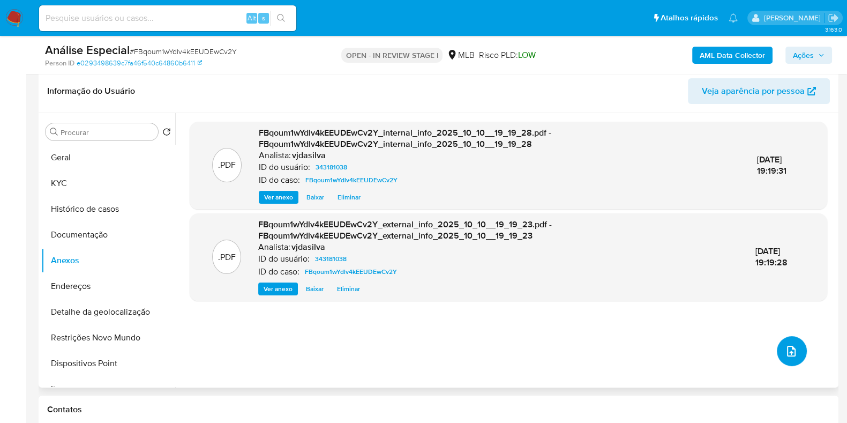
click at [787, 351] on icon "upload-file" at bounding box center [791, 350] width 9 height 11
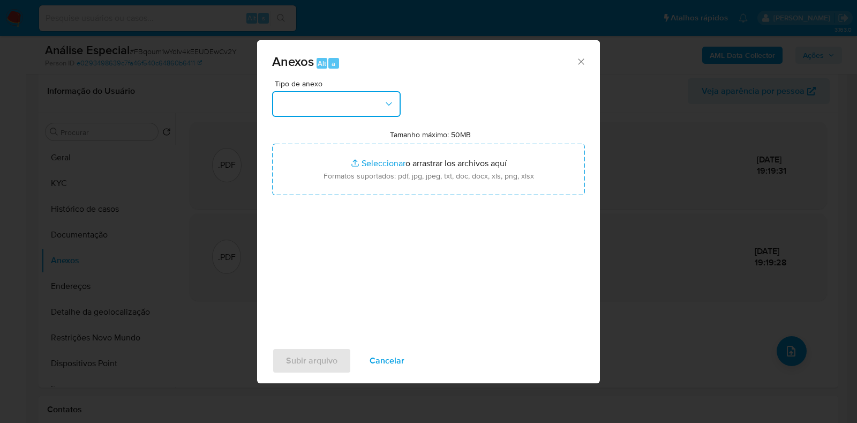
click at [391, 101] on icon "button" at bounding box center [388, 104] width 11 height 11
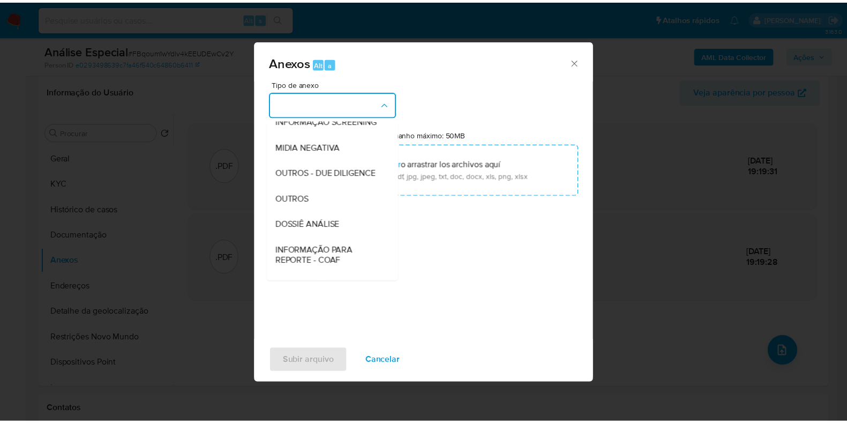
scroll to position [165, 0]
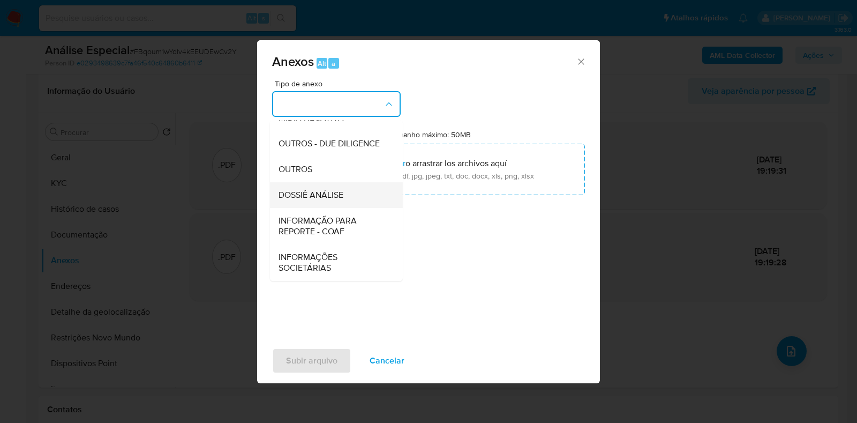
click at [367, 195] on div "DOSSIÊ ANÁLISE" at bounding box center [332, 195] width 109 height 26
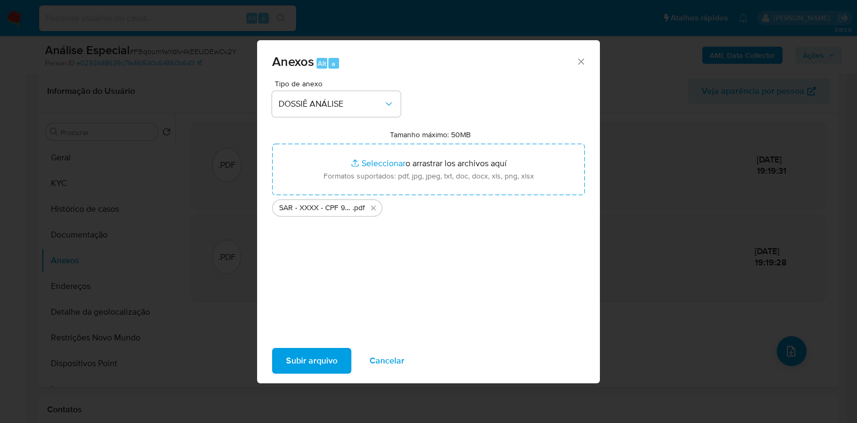
click at [305, 362] on span "Subir arquivo" at bounding box center [311, 361] width 51 height 24
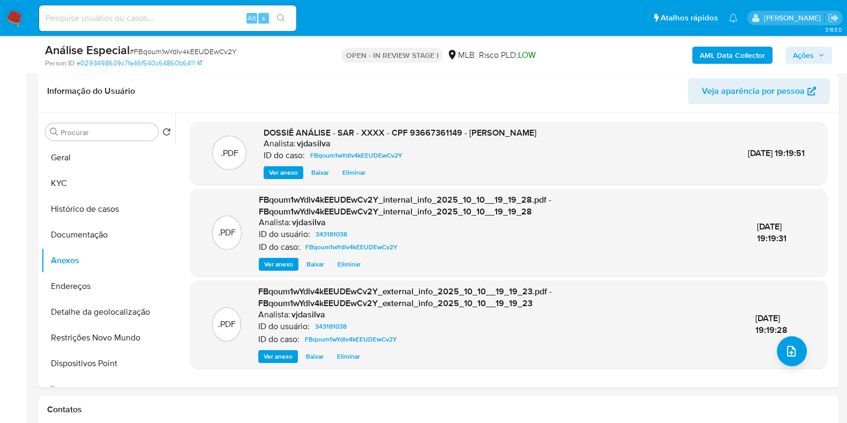
click at [787, 59] on button "Ações" at bounding box center [808, 55] width 47 height 17
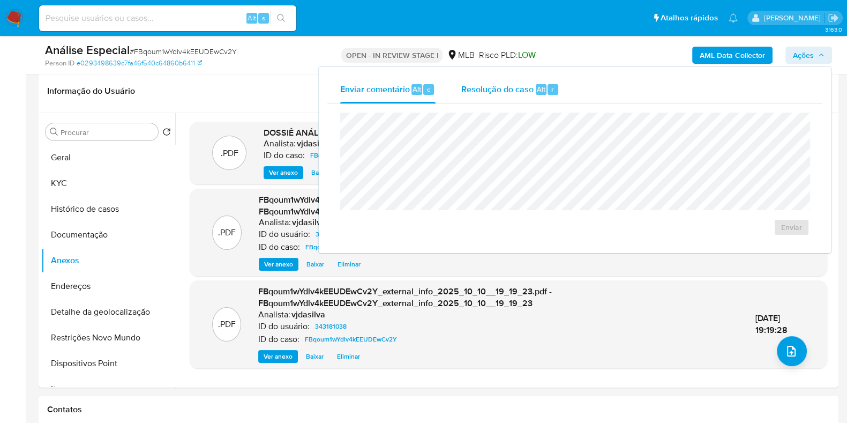
click at [481, 84] on span "Resolução do caso" at bounding box center [497, 88] width 72 height 12
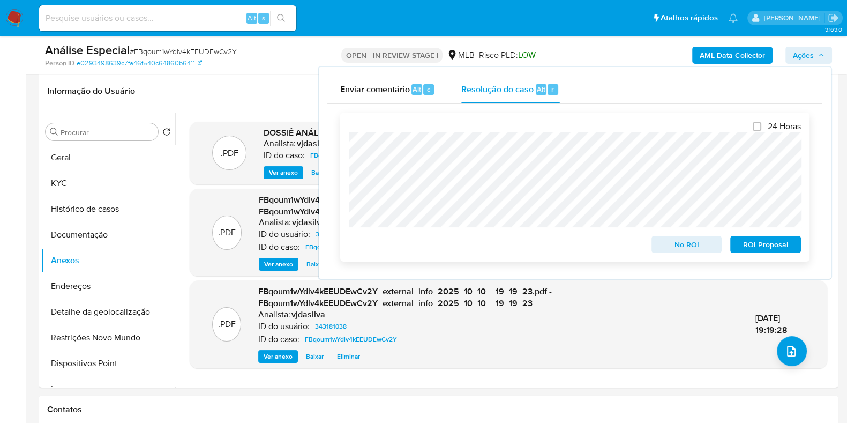
click at [773, 244] on span "ROI Proposal" at bounding box center [765, 244] width 56 height 15
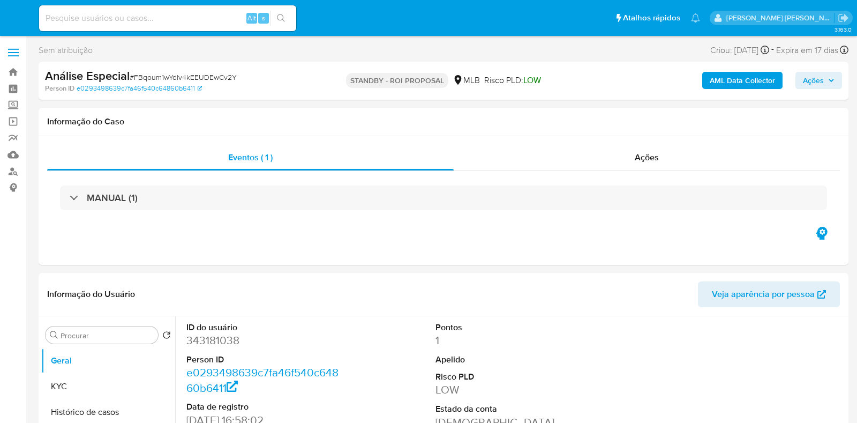
select select "10"
